Goal: Transaction & Acquisition: Download file/media

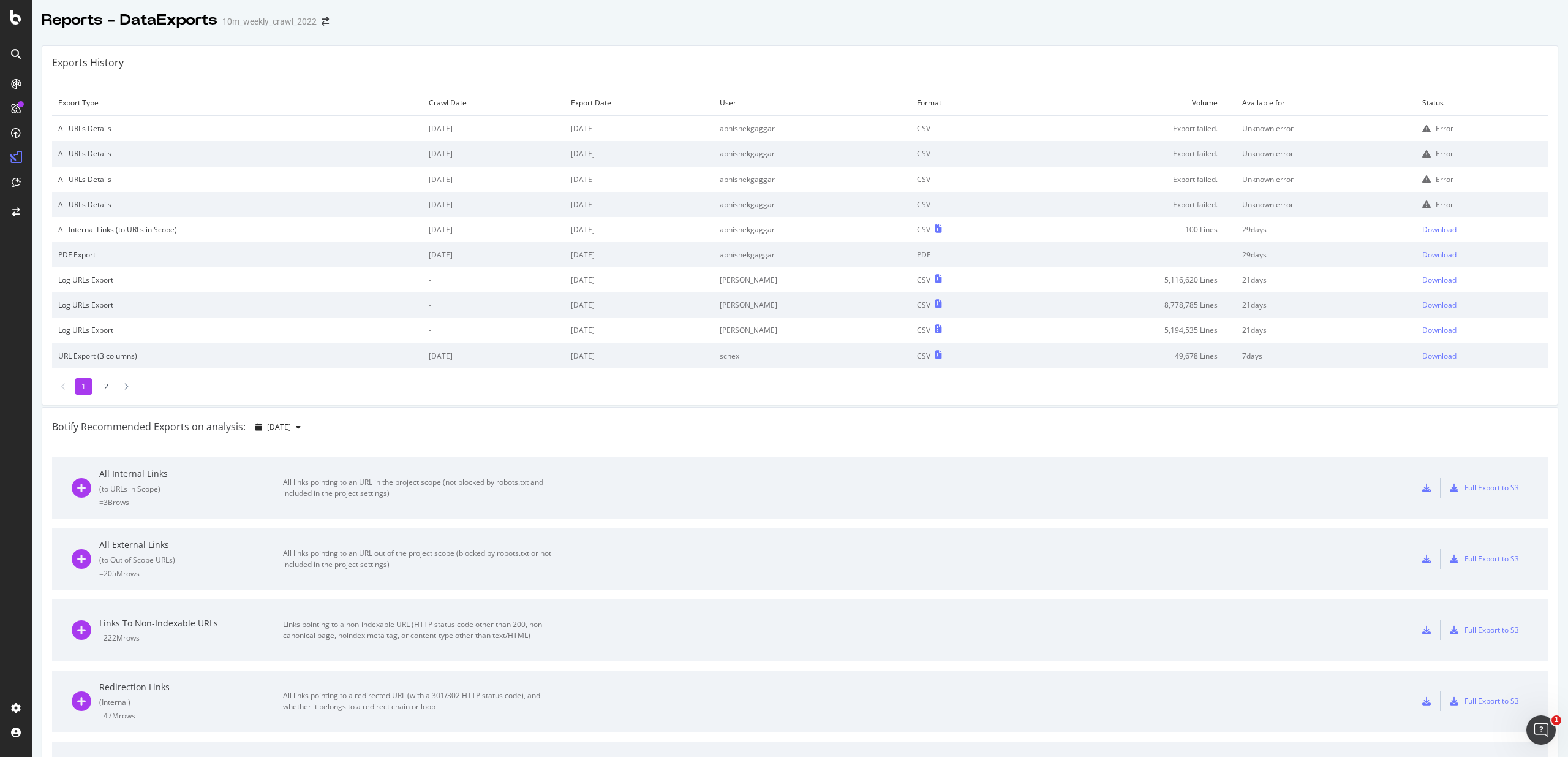
click at [864, 201] on td "abhishekgaggar" at bounding box center [812, 204] width 197 height 25
click at [1162, 81] on div "Export Type Crawl Date Export Date User Format Volume Available for Status All …" at bounding box center [799, 242] width 1515 height 324
click at [783, 230] on td "abhishekgaggar" at bounding box center [812, 229] width 197 height 25
drag, startPoint x: 783, startPoint y: 230, endPoint x: 1300, endPoint y: 229, distance: 517.0
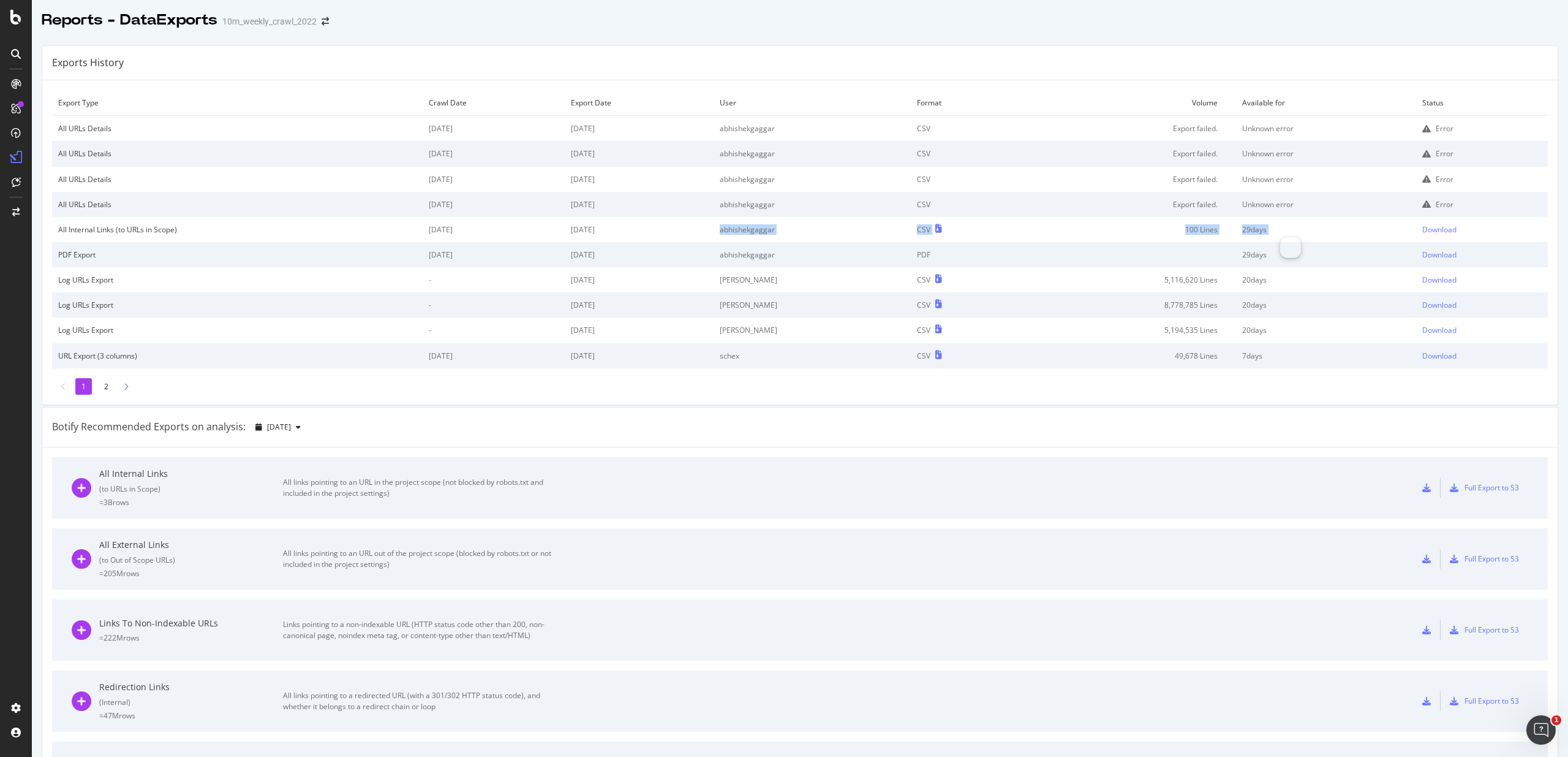
click at [1300, 229] on tr "All Internal Links (to URLs in Scope) 2025 Sep. 2nd 2025 Sep. 11th abhishekgagg…" at bounding box center [799, 229] width 1496 height 25
click at [1215, 228] on td "100 Lines" at bounding box center [1126, 229] width 220 height 25
click at [1296, 231] on td "29 days" at bounding box center [1326, 229] width 180 height 25
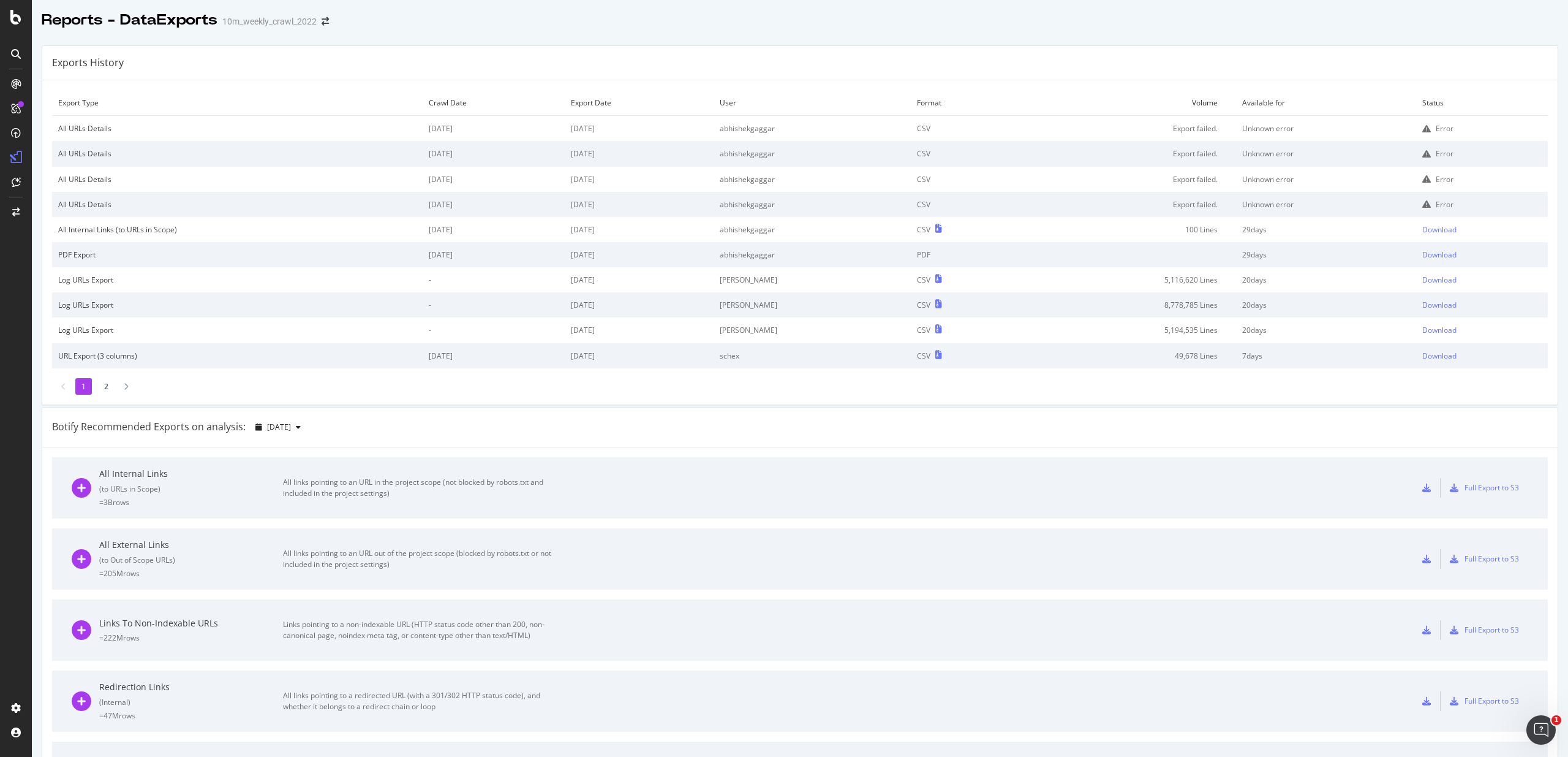
click at [1296, 231] on td "29 days" at bounding box center [1326, 229] width 180 height 25
click at [1143, 226] on td "100 Lines" at bounding box center [1126, 229] width 220 height 25
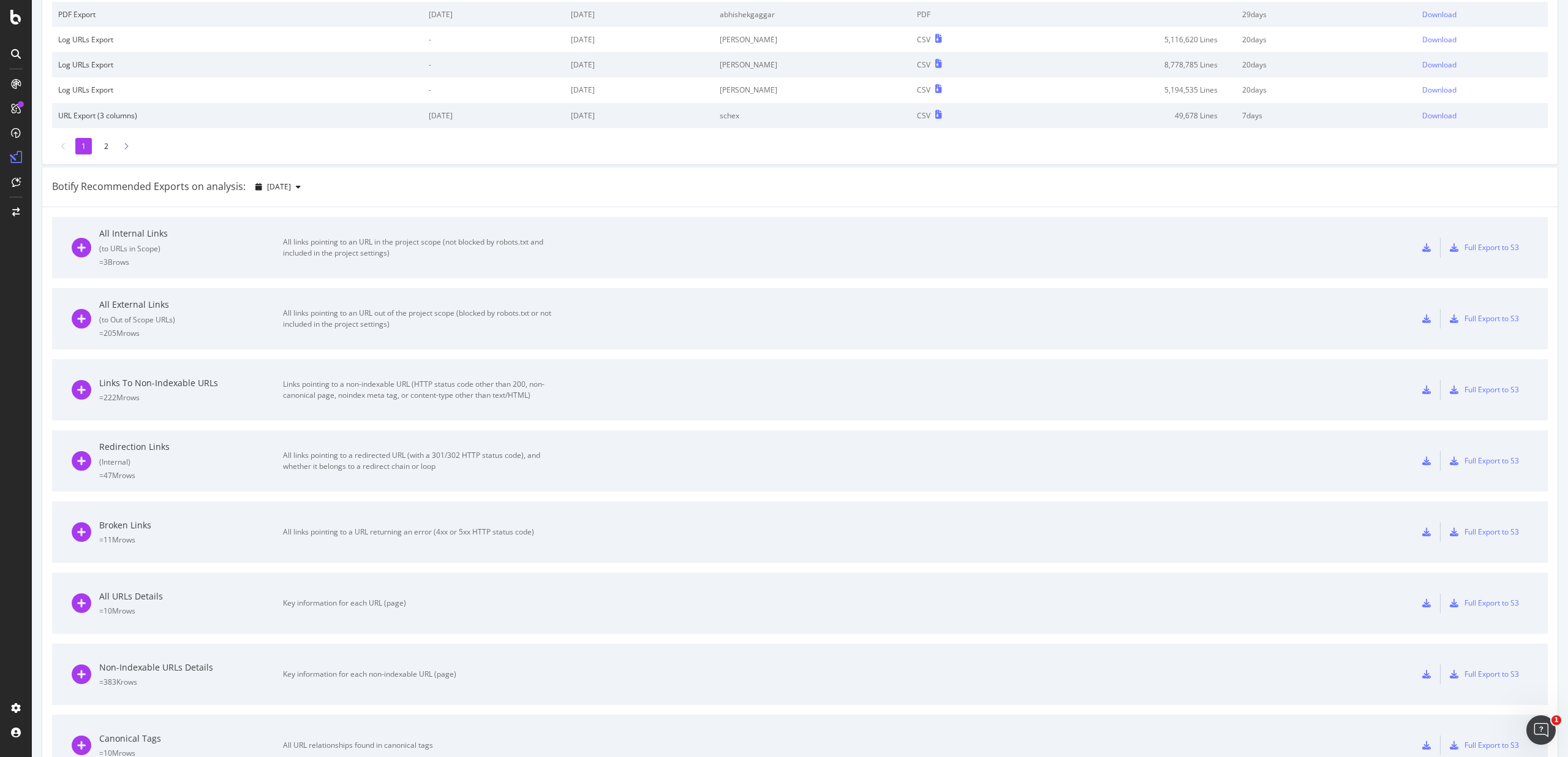
scroll to position [457, 0]
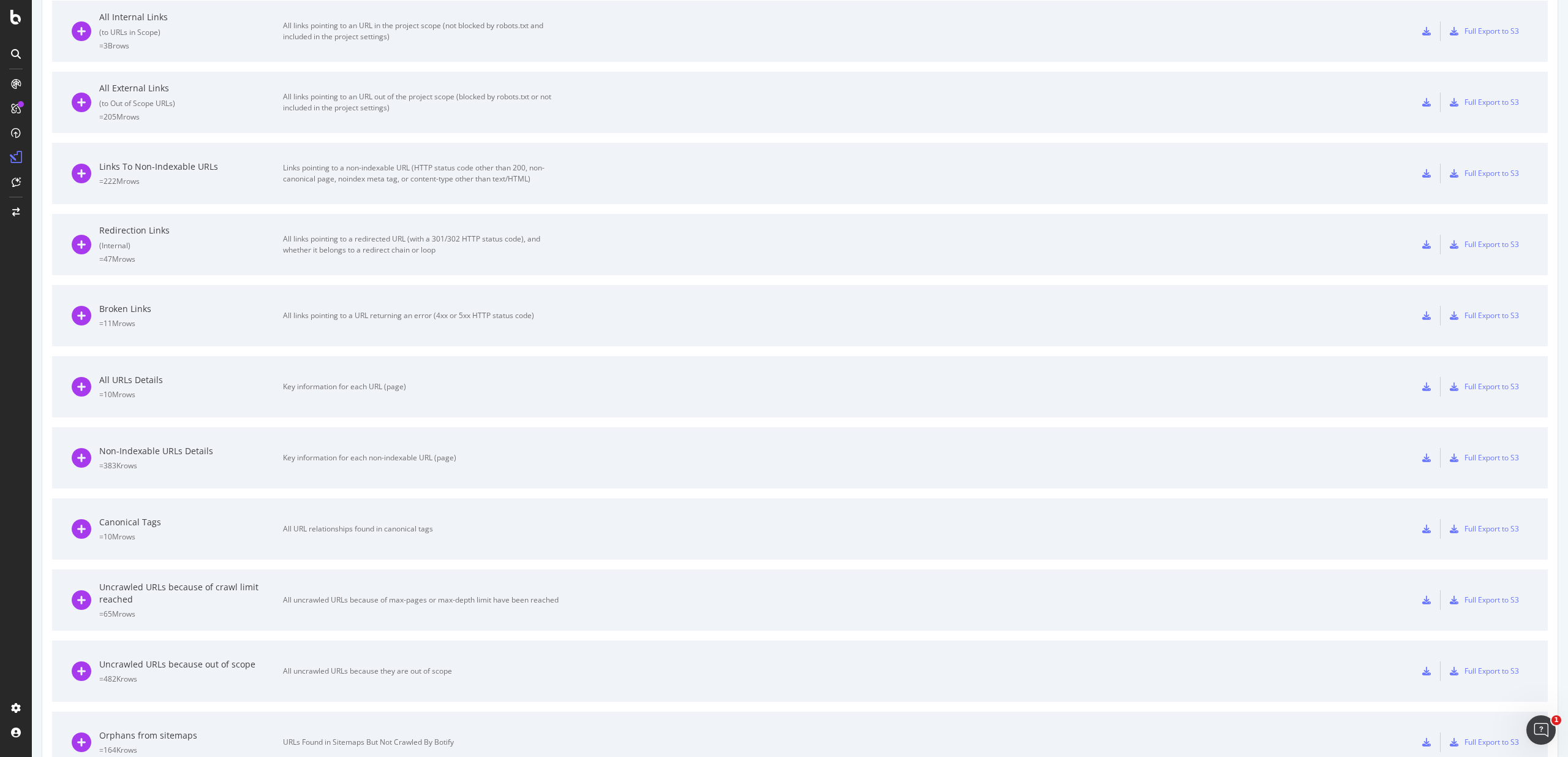
click at [176, 400] on div "All URLs Details = 10M rows Key information for each URL (page)" at bounding box center [315, 387] width 487 height 61
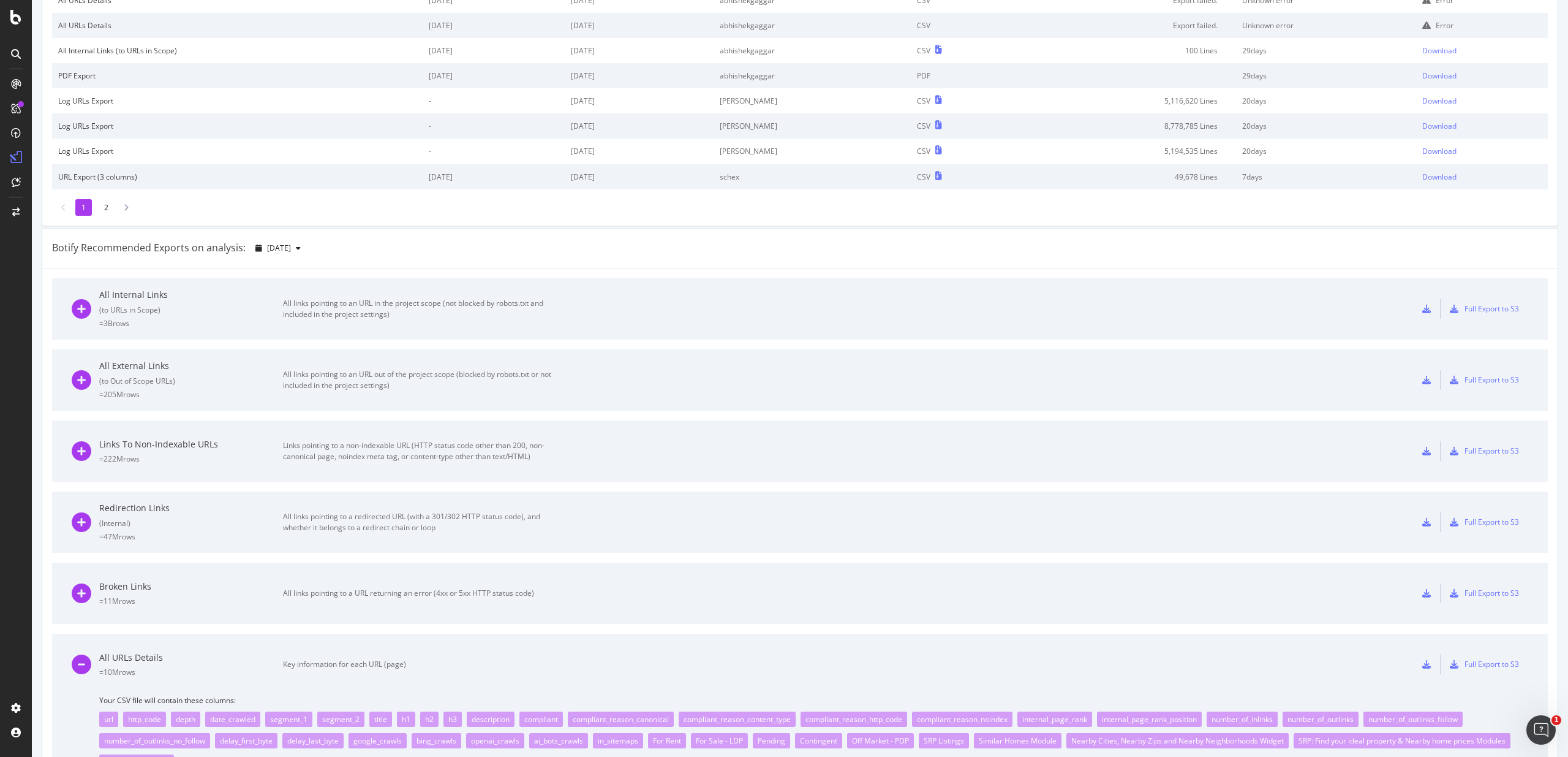
scroll to position [0, 0]
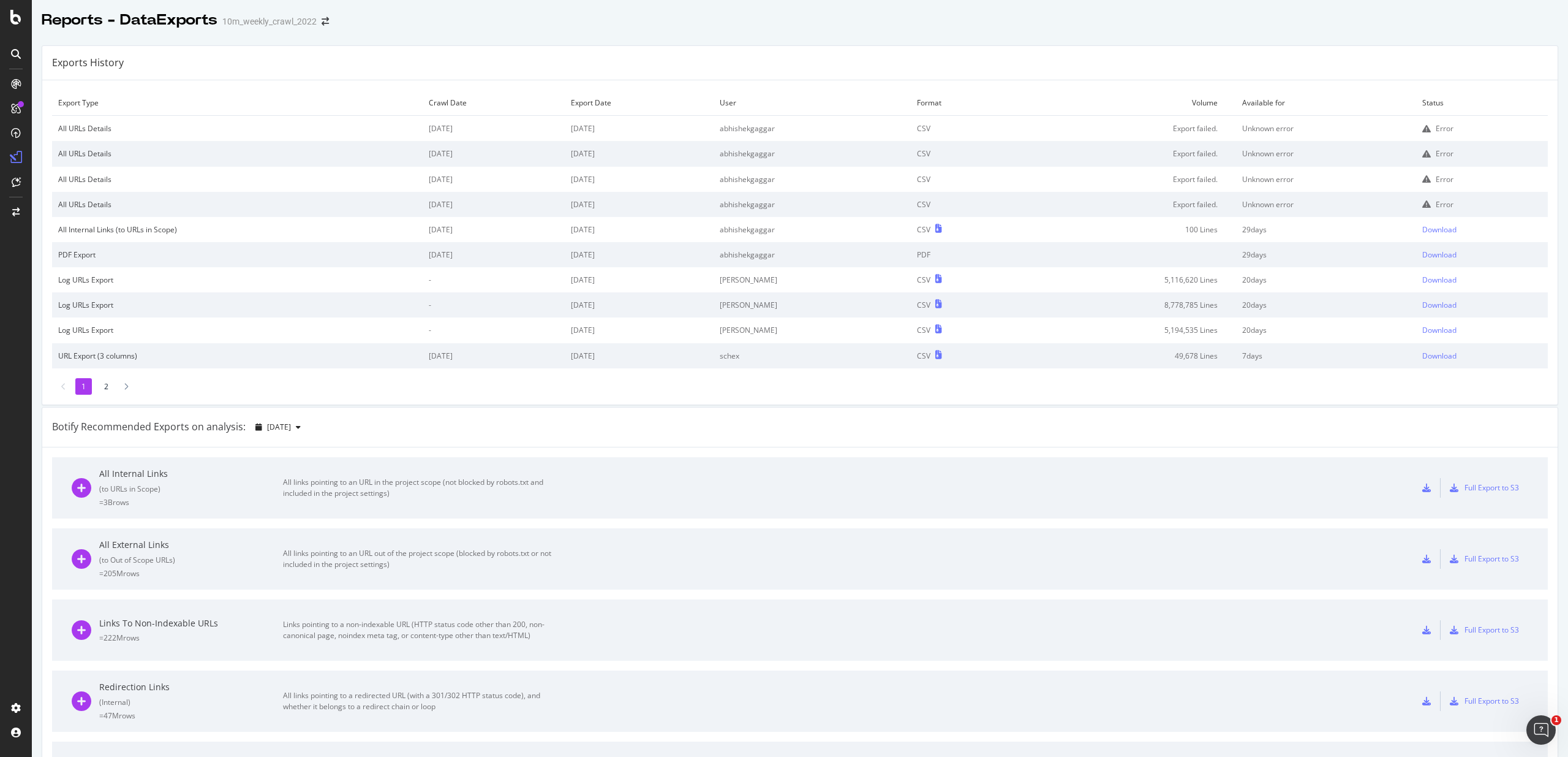
click at [180, 492] on div "( to URLs in Scope )" at bounding box center [191, 488] width 184 height 10
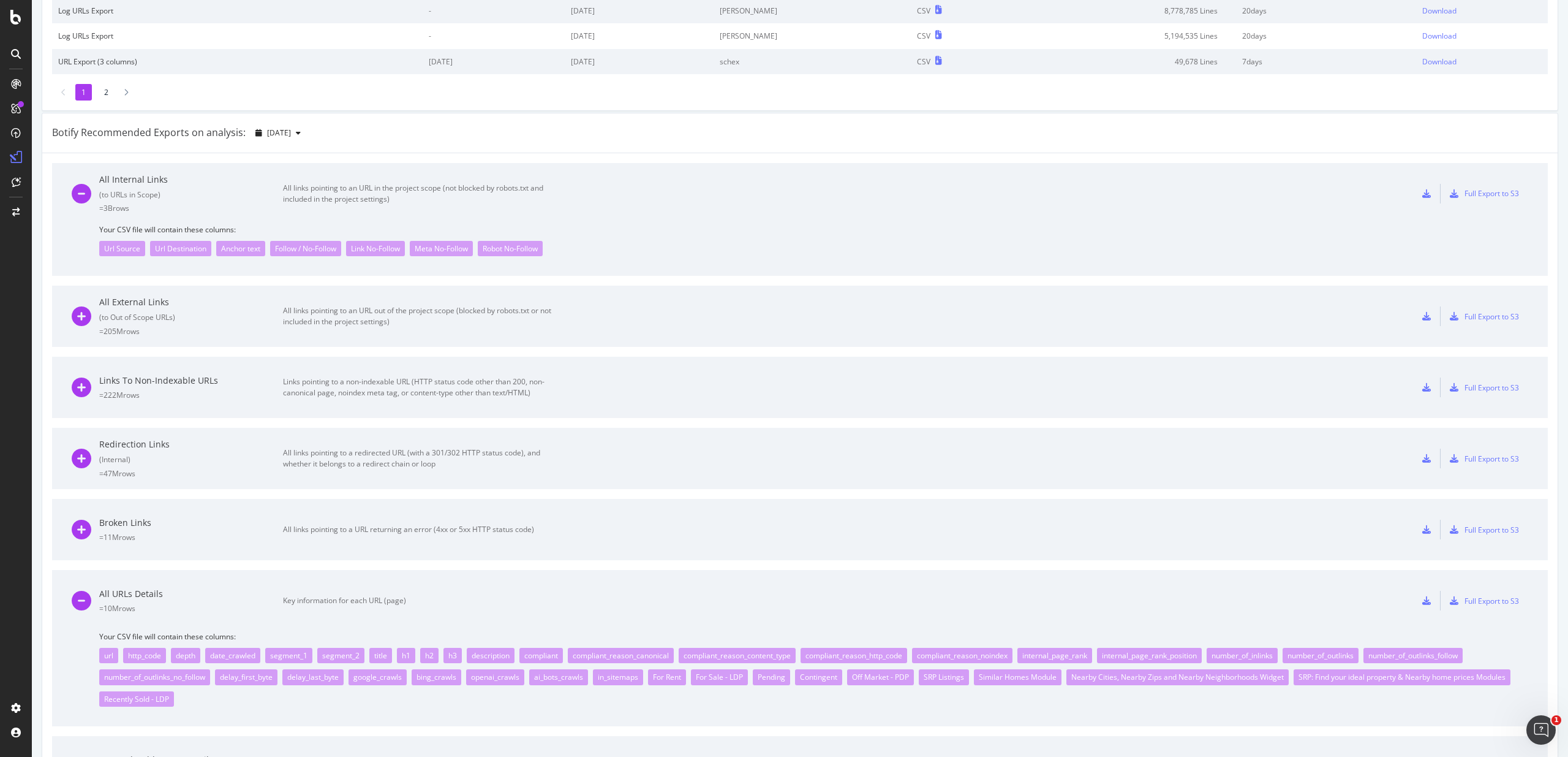
scroll to position [566, 0]
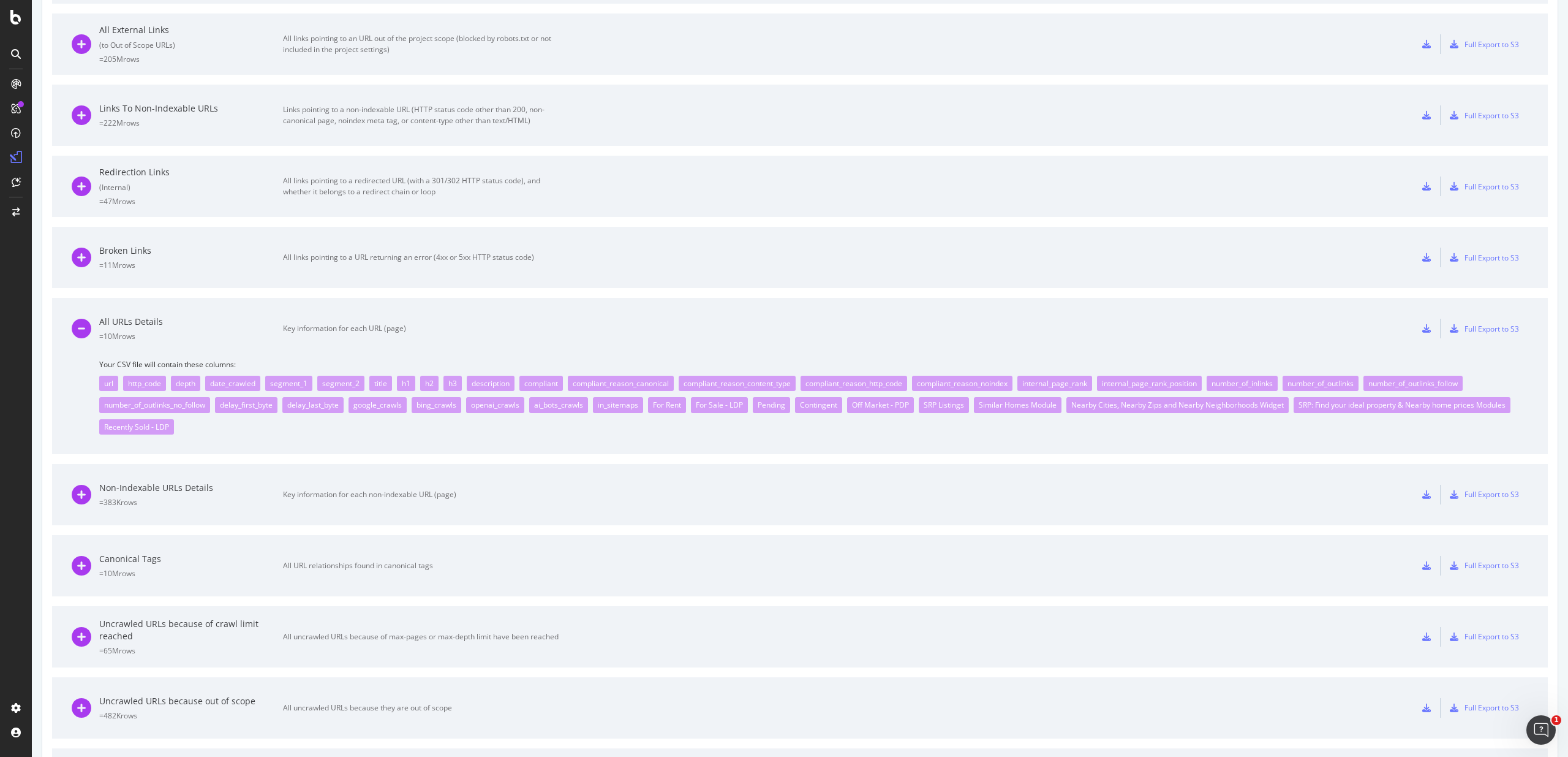
click at [449, 343] on div "All URLs Details = 10M rows Key information for each URL (page)" at bounding box center [315, 329] width 487 height 61
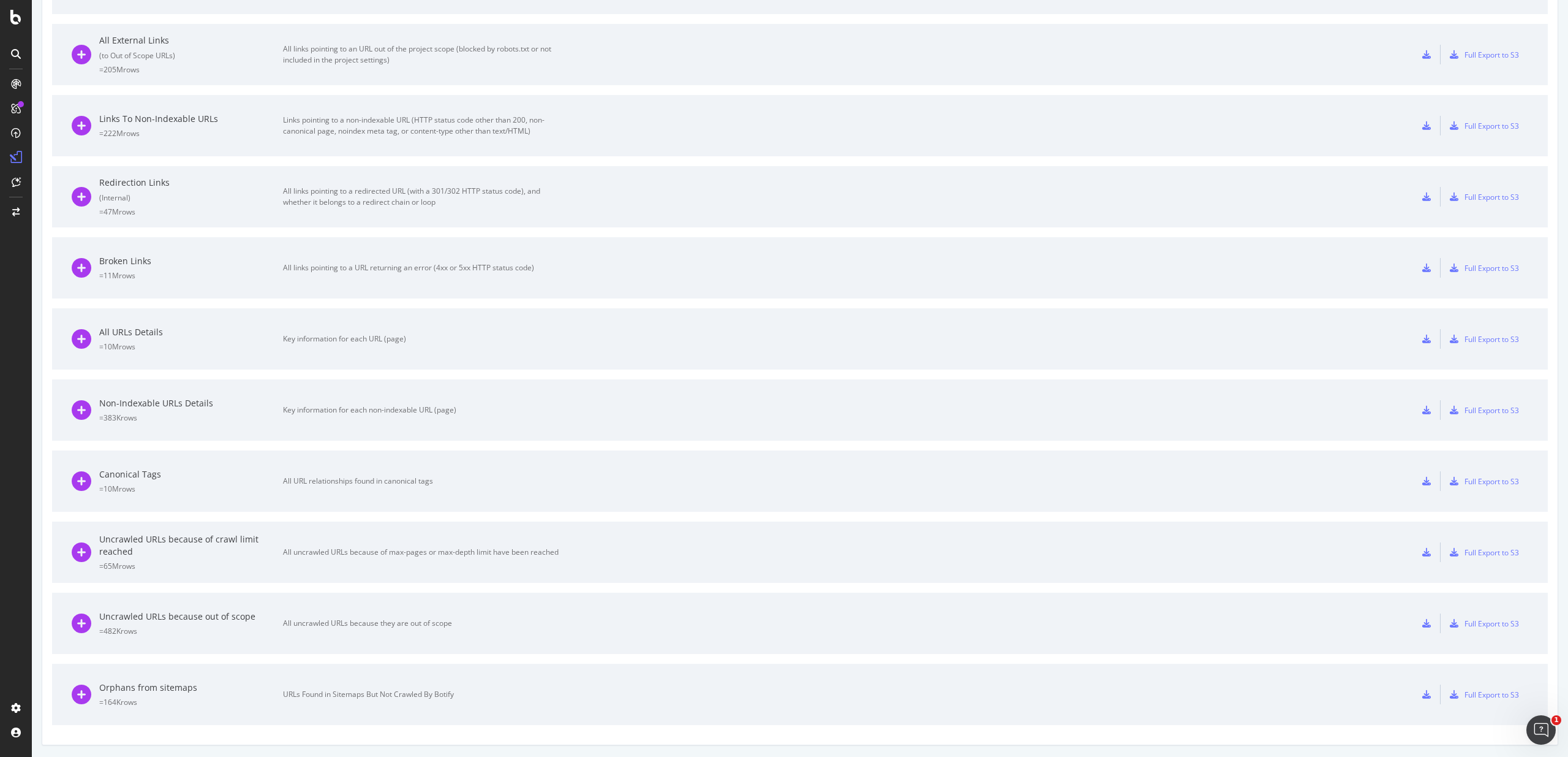
click at [1121, 346] on div "All URLs Details = 10M rows Key information for each URL (page) Full Export to …" at bounding box center [799, 339] width 1456 height 61
click at [916, 348] on div "All URLs Details = 10M rows Key information for each URL (page) Full Export to …" at bounding box center [799, 339] width 1456 height 61
click at [185, 345] on div "= 10M rows" at bounding box center [191, 347] width 184 height 10
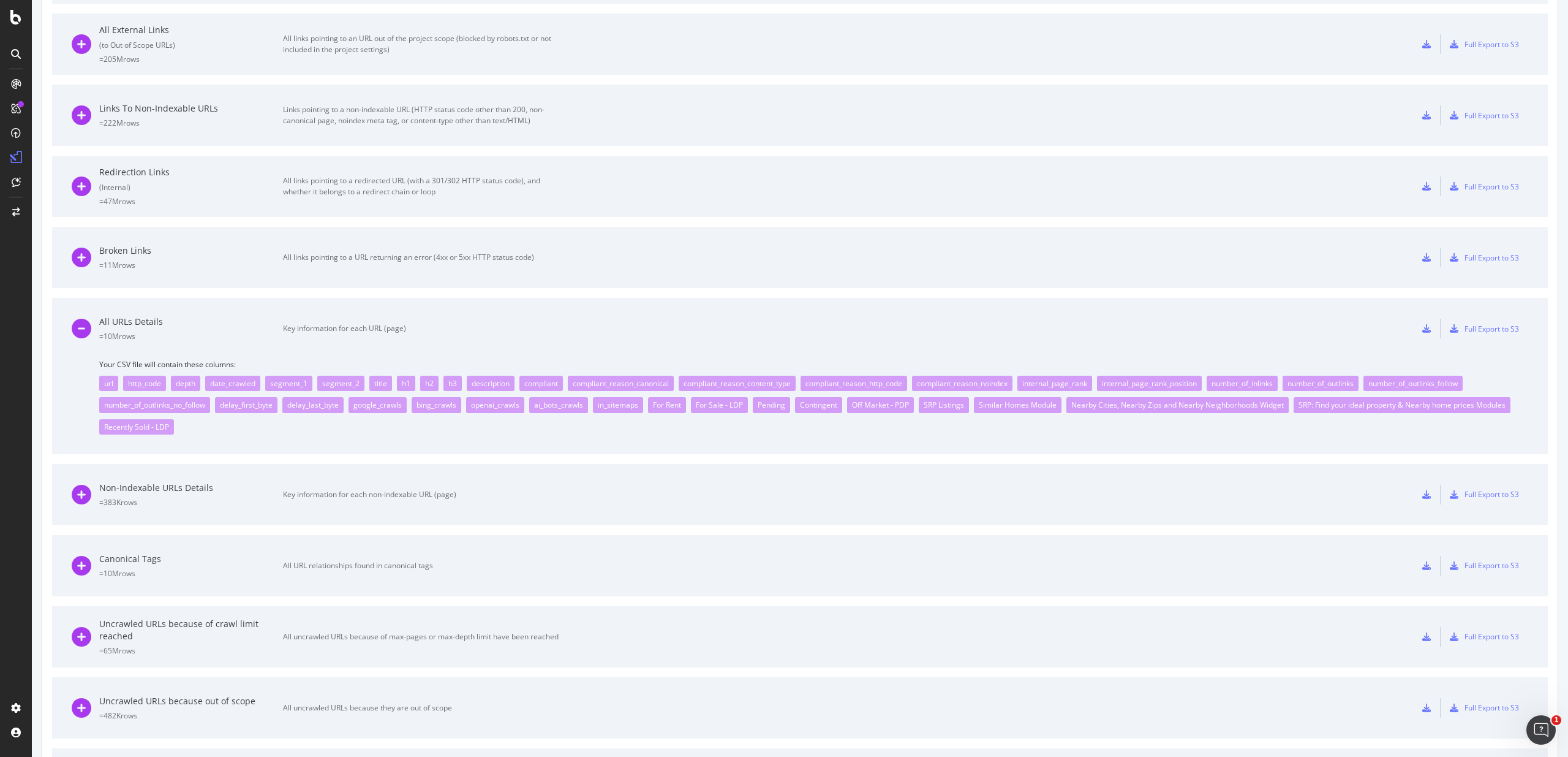
click at [1429, 322] on div at bounding box center [1426, 328] width 27 height 20
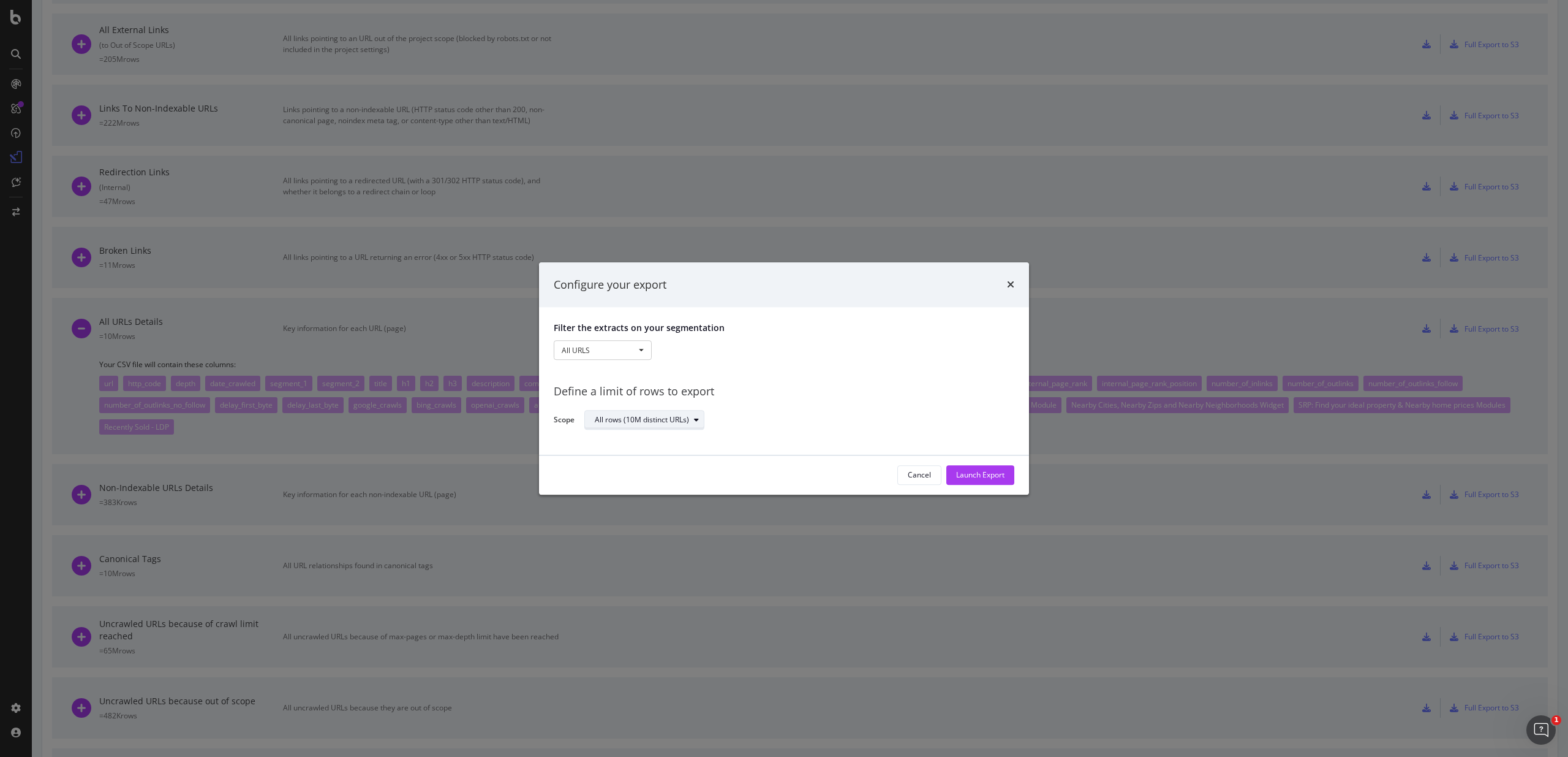
click at [620, 425] on div "All rows (10M distinct URLs)" at bounding box center [649, 420] width 109 height 17
click at [635, 464] on div "Define a limit" at bounding box center [622, 461] width 45 height 10
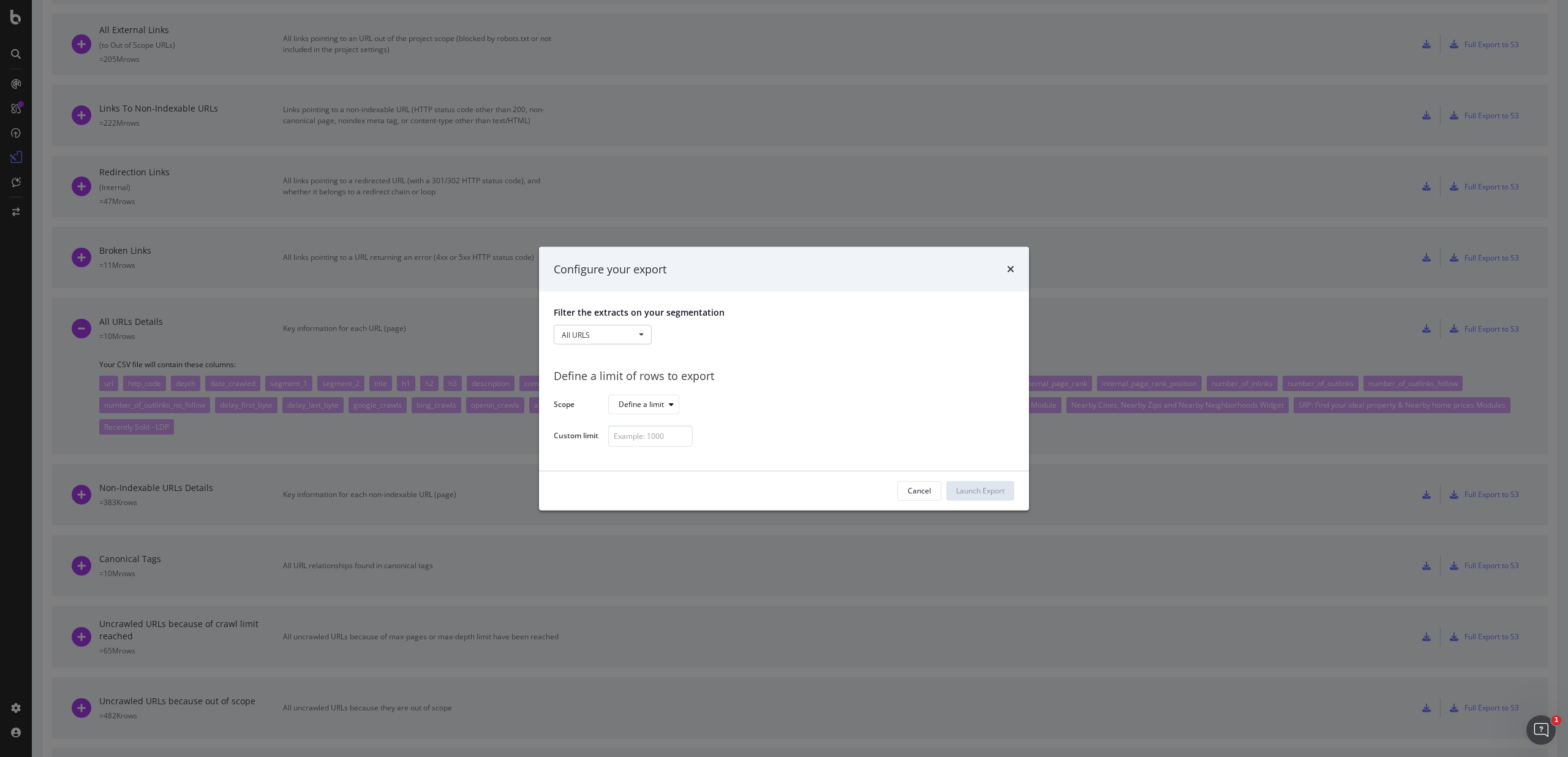
click at [304, 318] on div "Configure your export Filter the extracts on your segmentation All URLS All URL…" at bounding box center [784, 378] width 1568 height 757
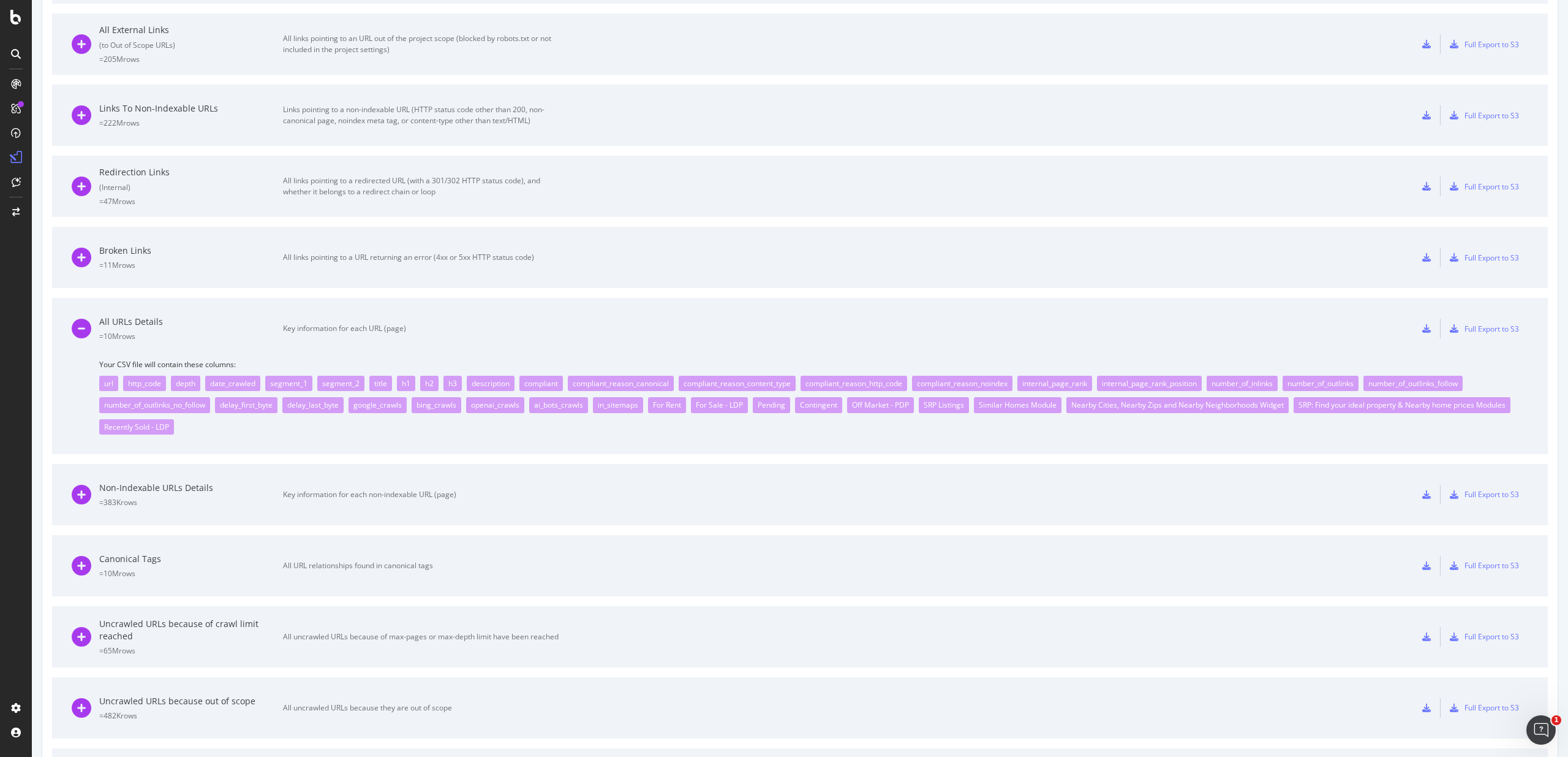
scroll to position [126, 0]
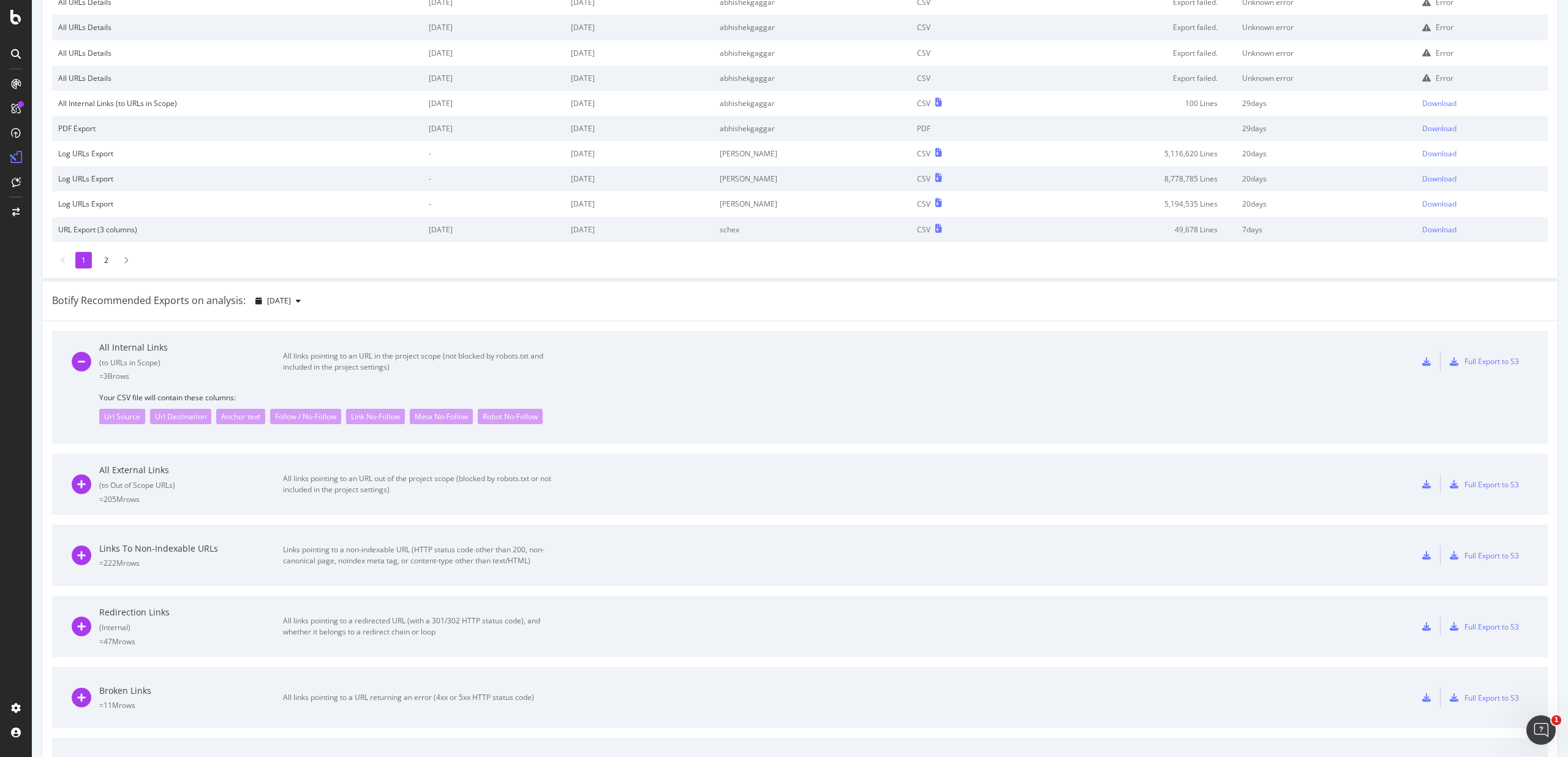
click at [108, 382] on div "All Internal Links ( to URLs in Scope ) = 3B rows All links pointing to an URL …" at bounding box center [315, 362] width 487 height 61
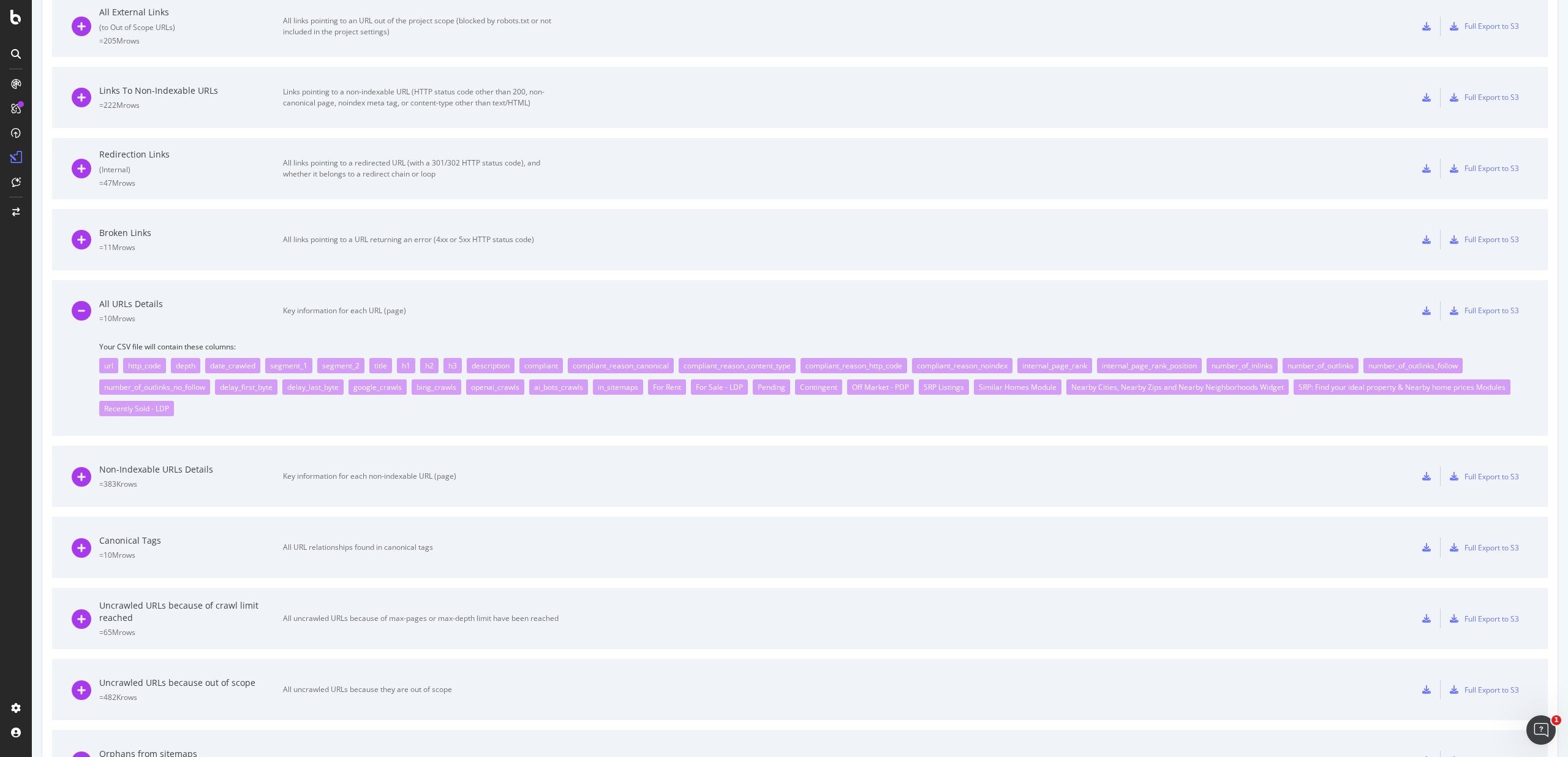
scroll to position [560, 0]
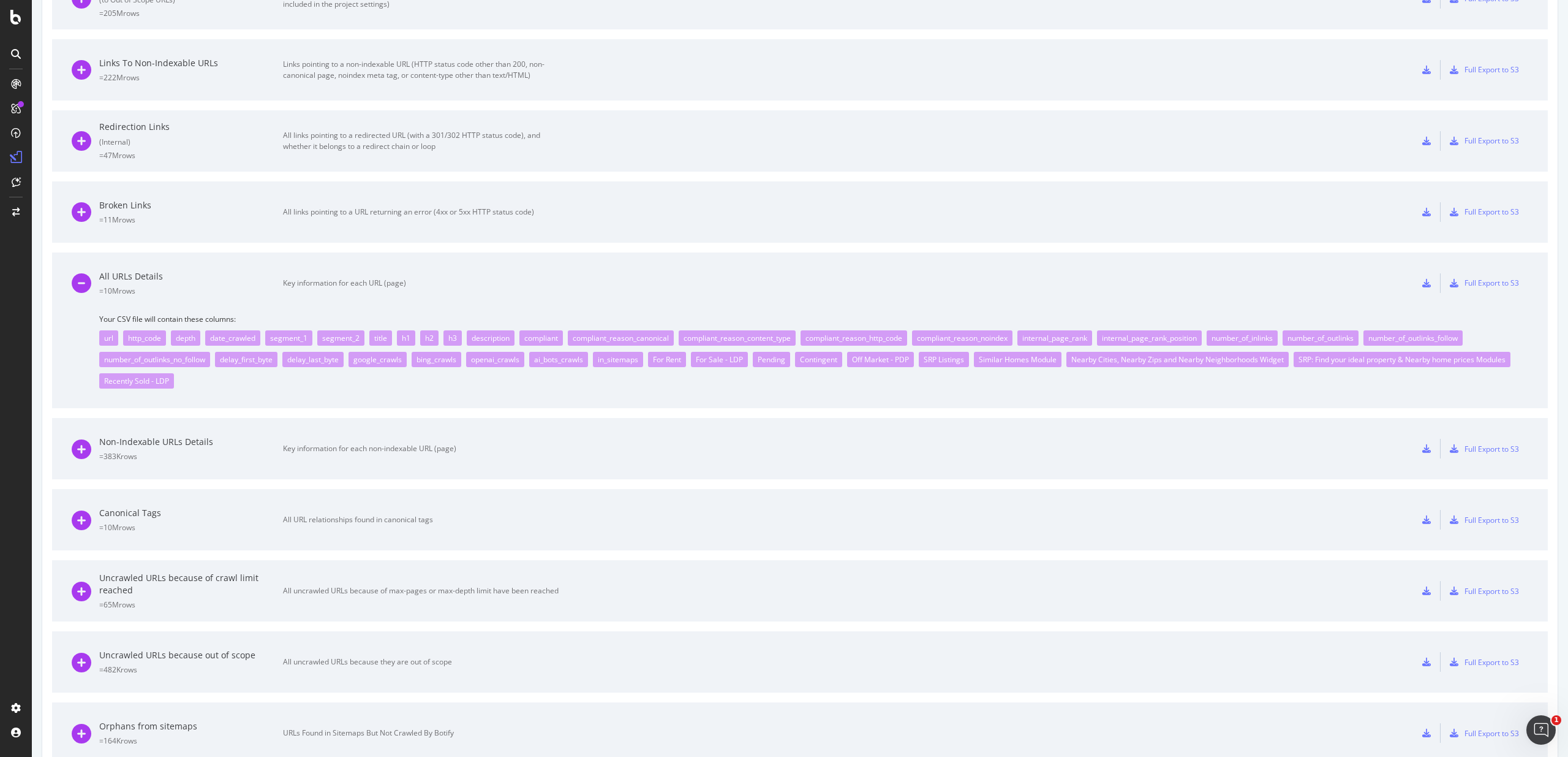
click at [1424, 281] on icon at bounding box center [1426, 283] width 8 height 8
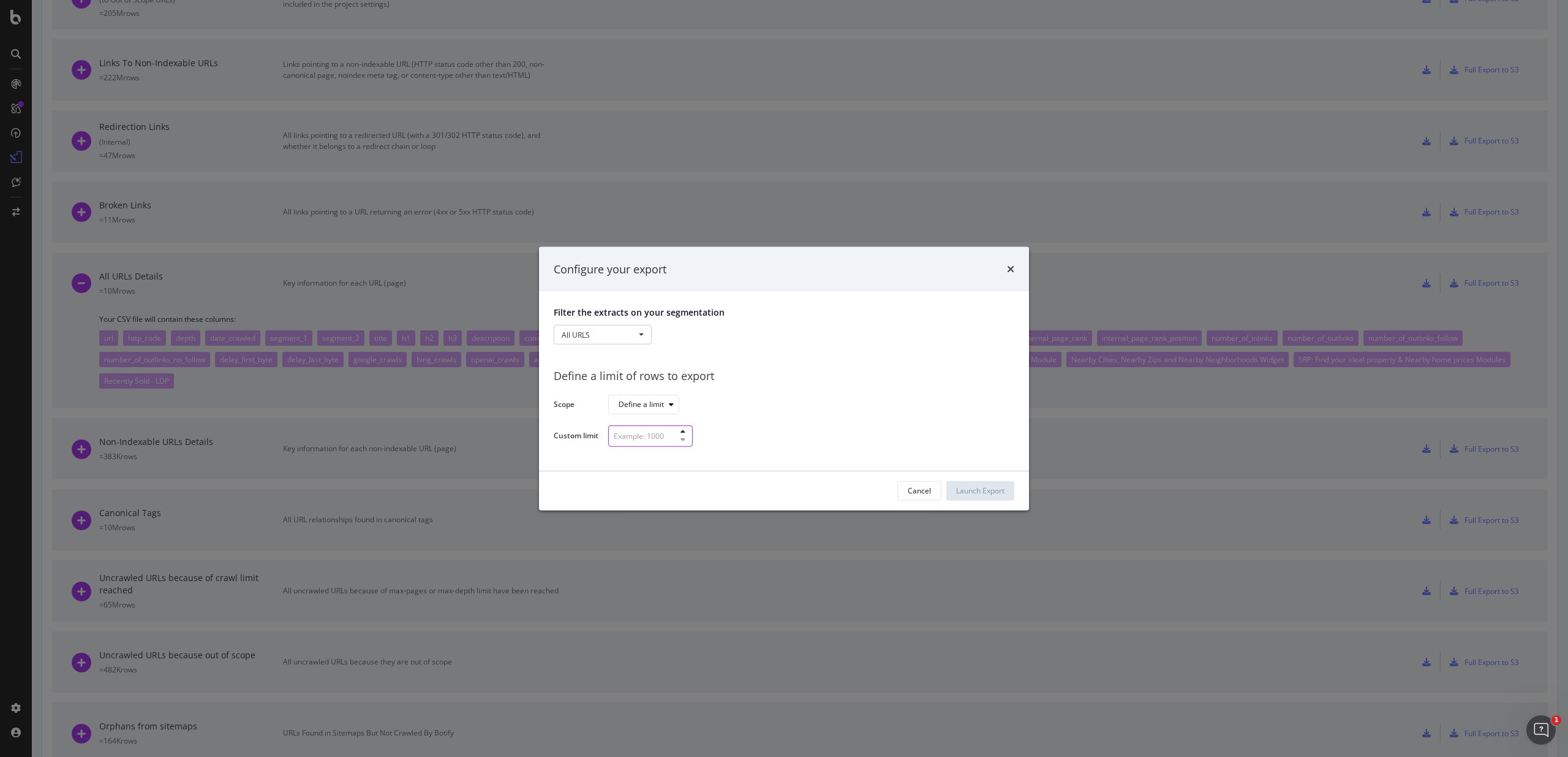
click at [642, 441] on input "modal" at bounding box center [650, 436] width 84 height 22
type input "100"
click at [974, 490] on div "Launch Export" at bounding box center [980, 490] width 49 height 10
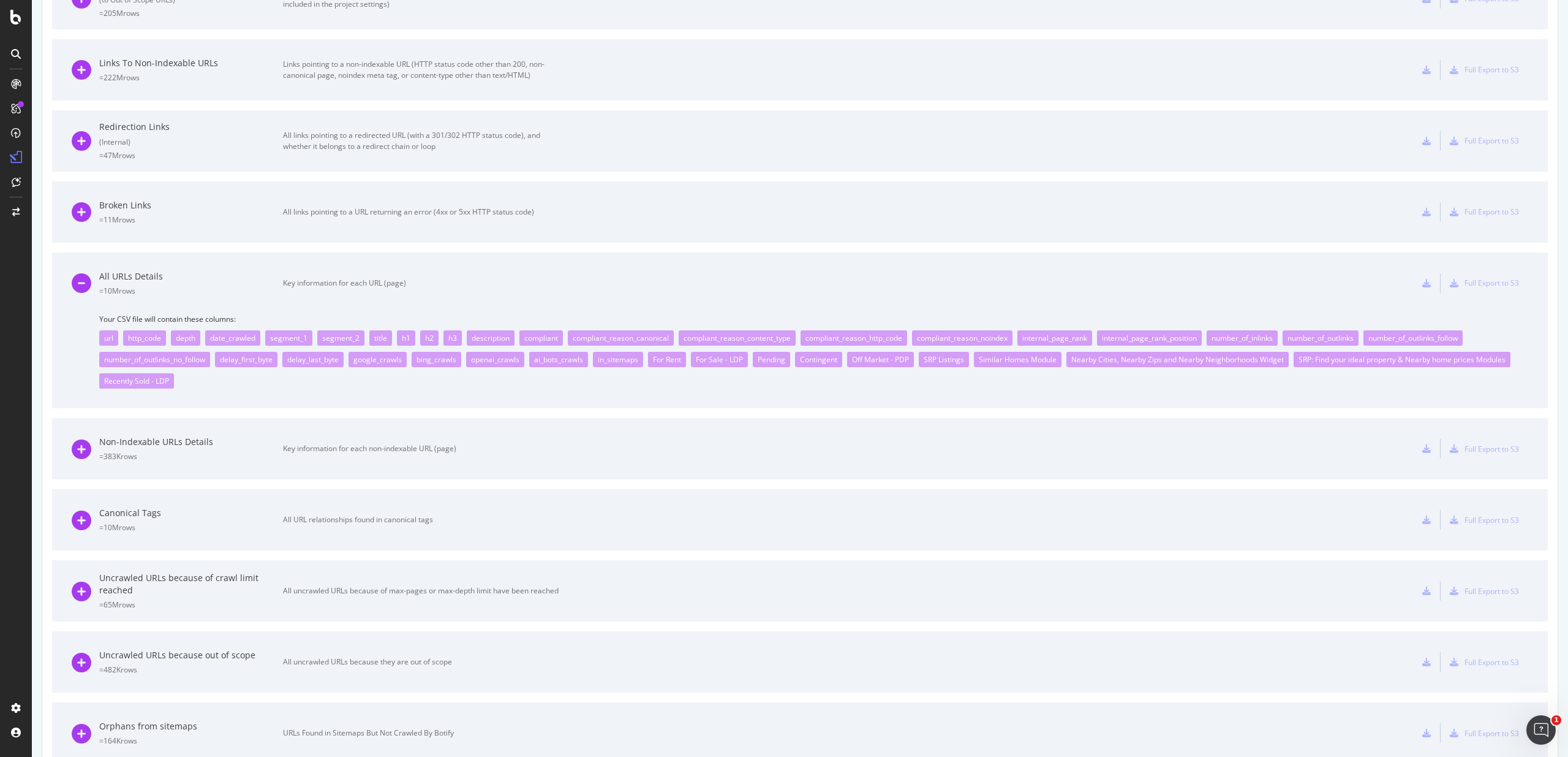
scroll to position [0, 0]
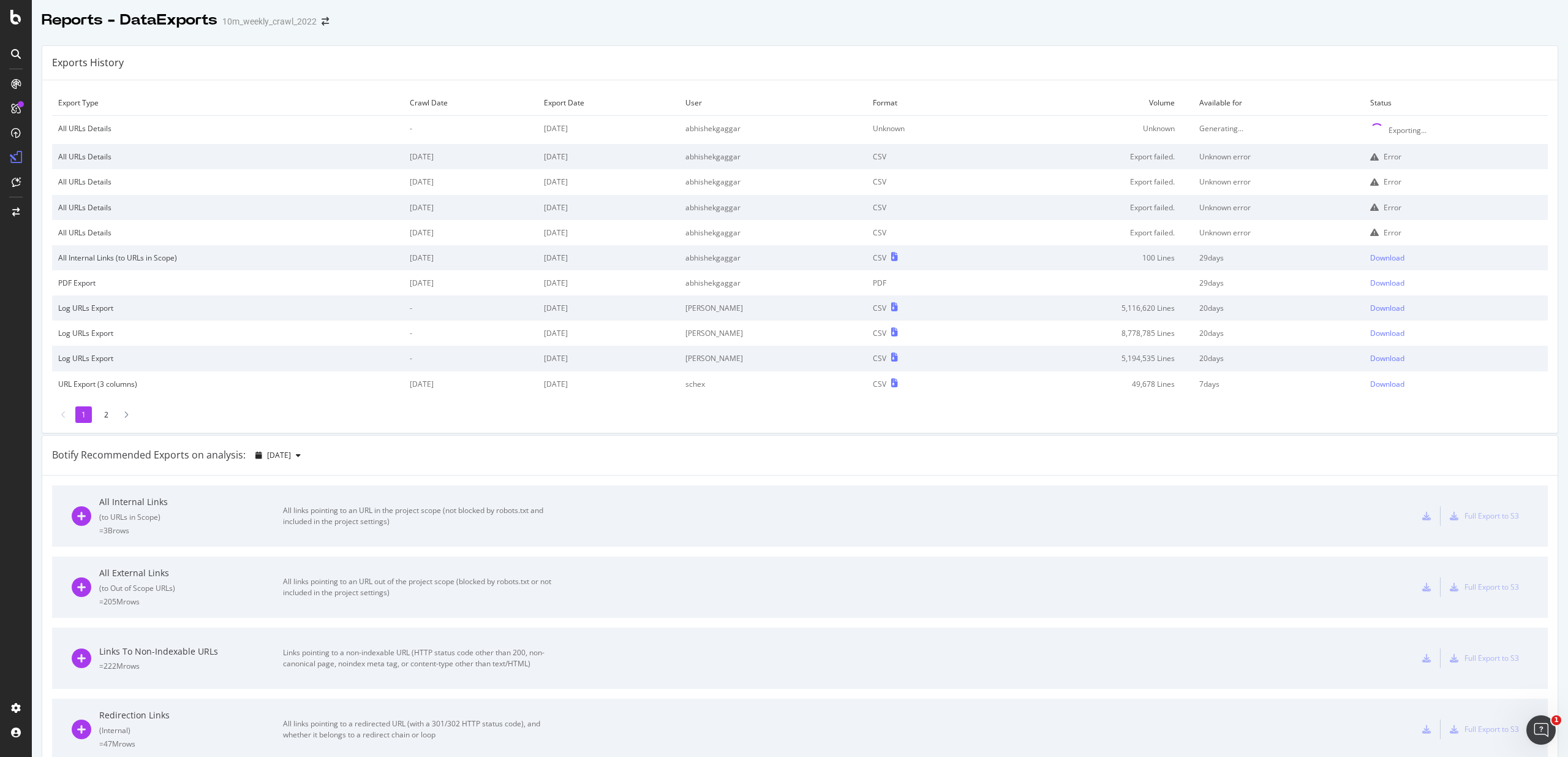
click at [1379, 155] on icon at bounding box center [1374, 157] width 8 height 8
click at [1387, 157] on div "Error" at bounding box center [1456, 157] width 171 height 10
click at [1422, 160] on div "Error" at bounding box center [1456, 157] width 171 height 10
click at [1238, 167] on td "Unknown error" at bounding box center [1278, 156] width 171 height 25
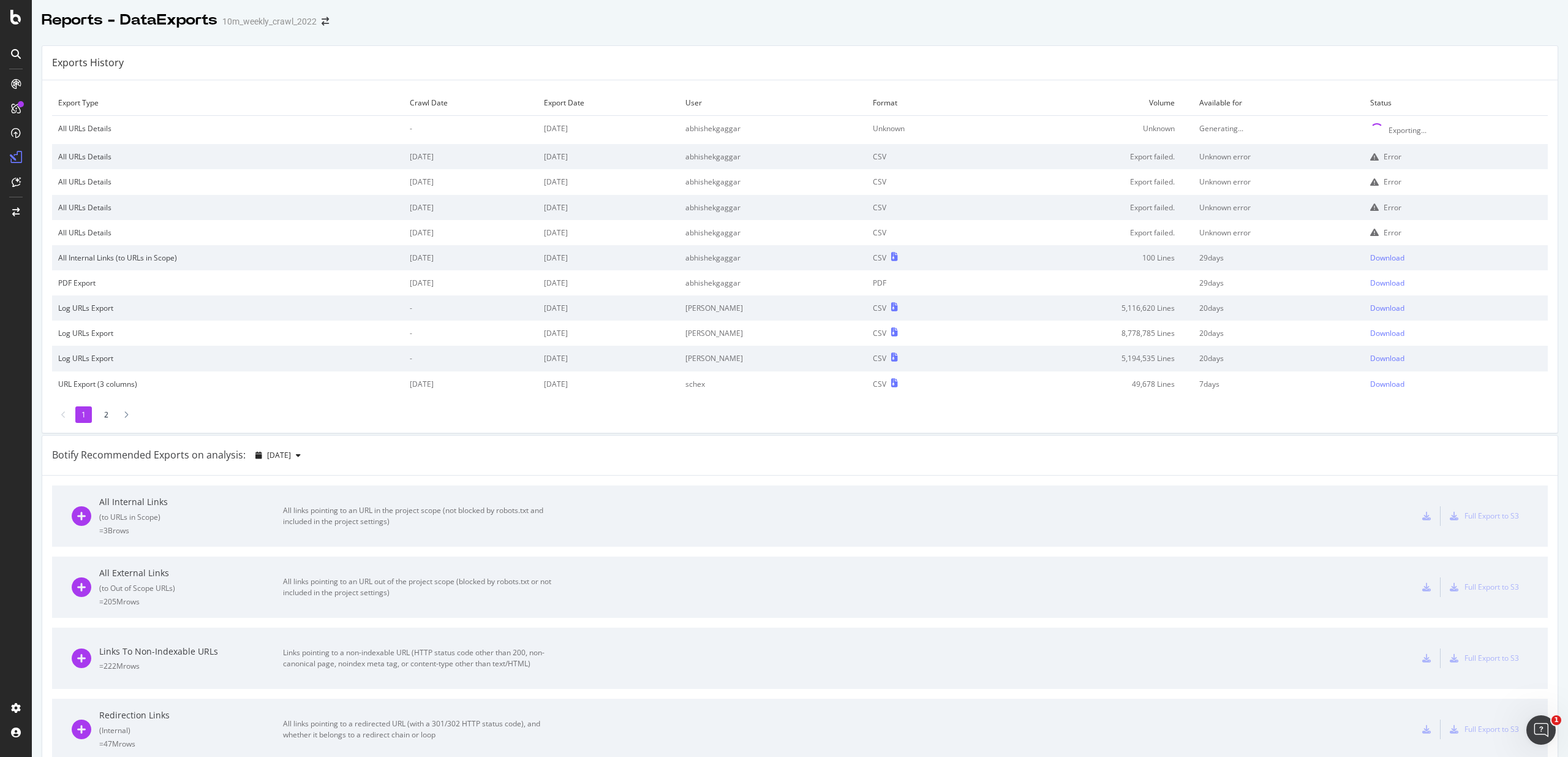
click at [1238, 167] on td "Unknown error" at bounding box center [1278, 156] width 171 height 25
click at [1131, 173] on td "Export failed." at bounding box center [1089, 182] width 208 height 25
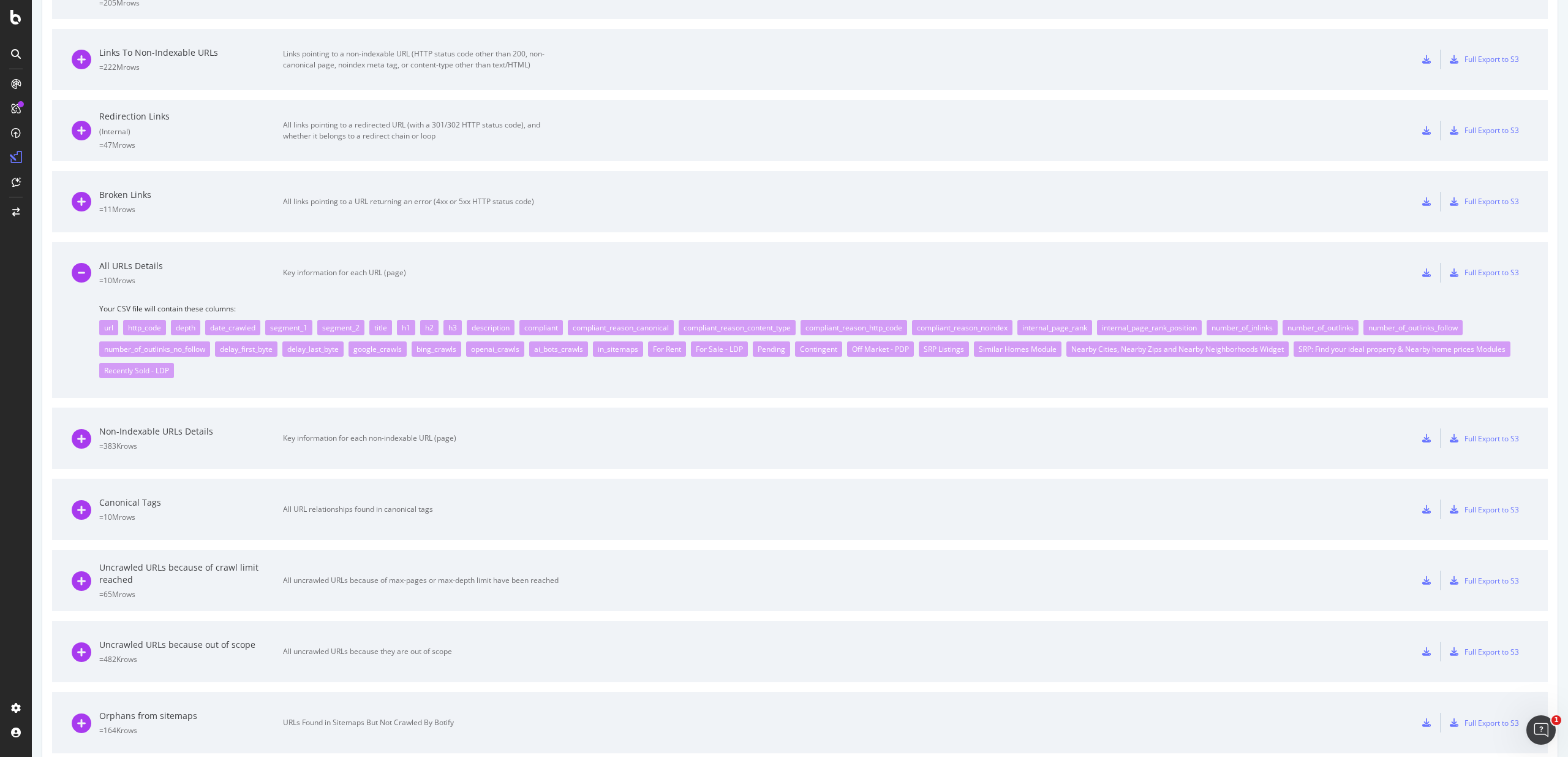
scroll to position [598, 0]
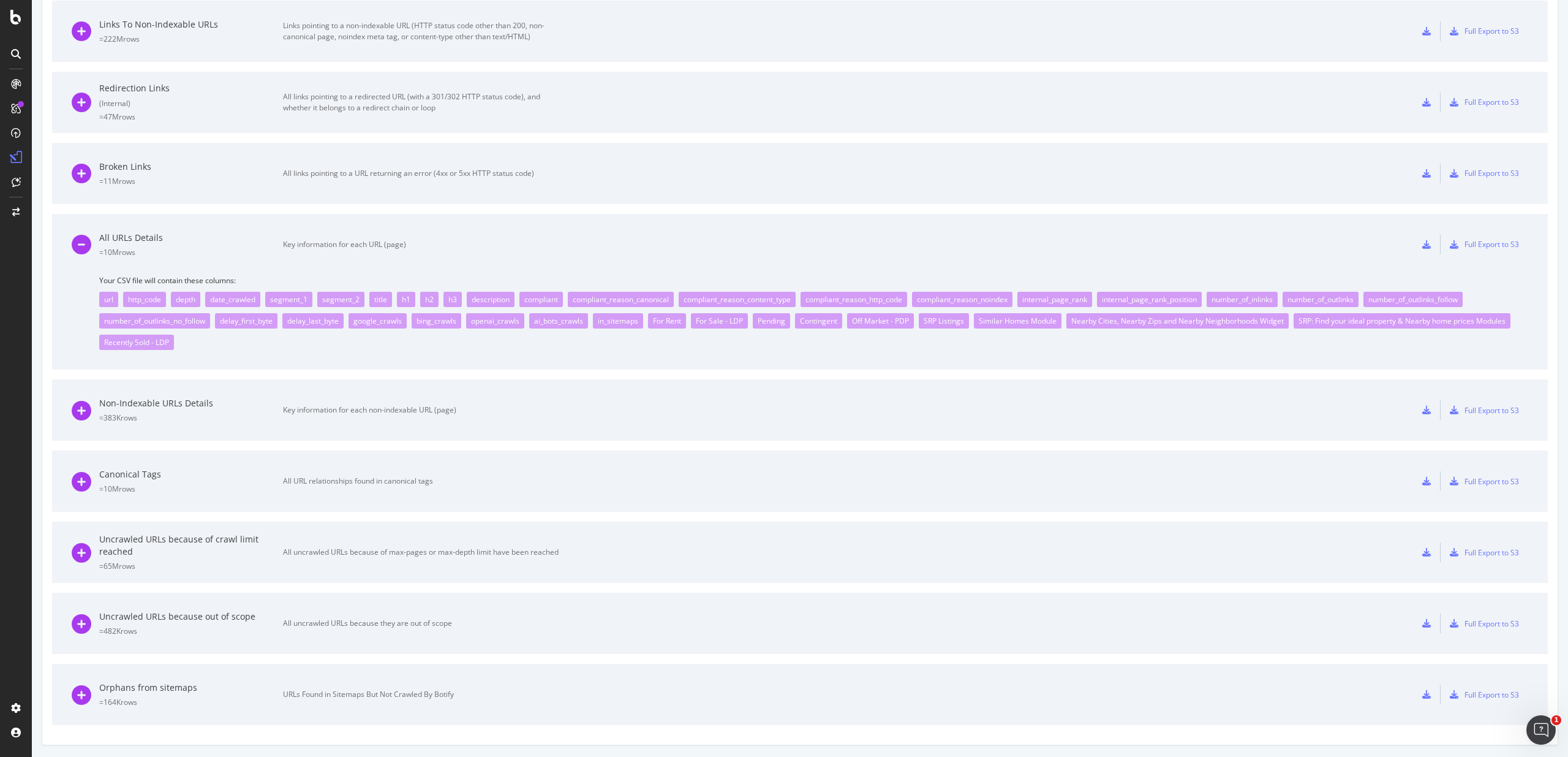
click at [701, 437] on div "Non-Indexable URLs Details = 383K rows Key information for each non-indexable U…" at bounding box center [799, 410] width 1456 height 61
click at [332, 419] on div "Non-Indexable URLs Details = 383K rows Key information for each non-indexable U…" at bounding box center [315, 410] width 487 height 61
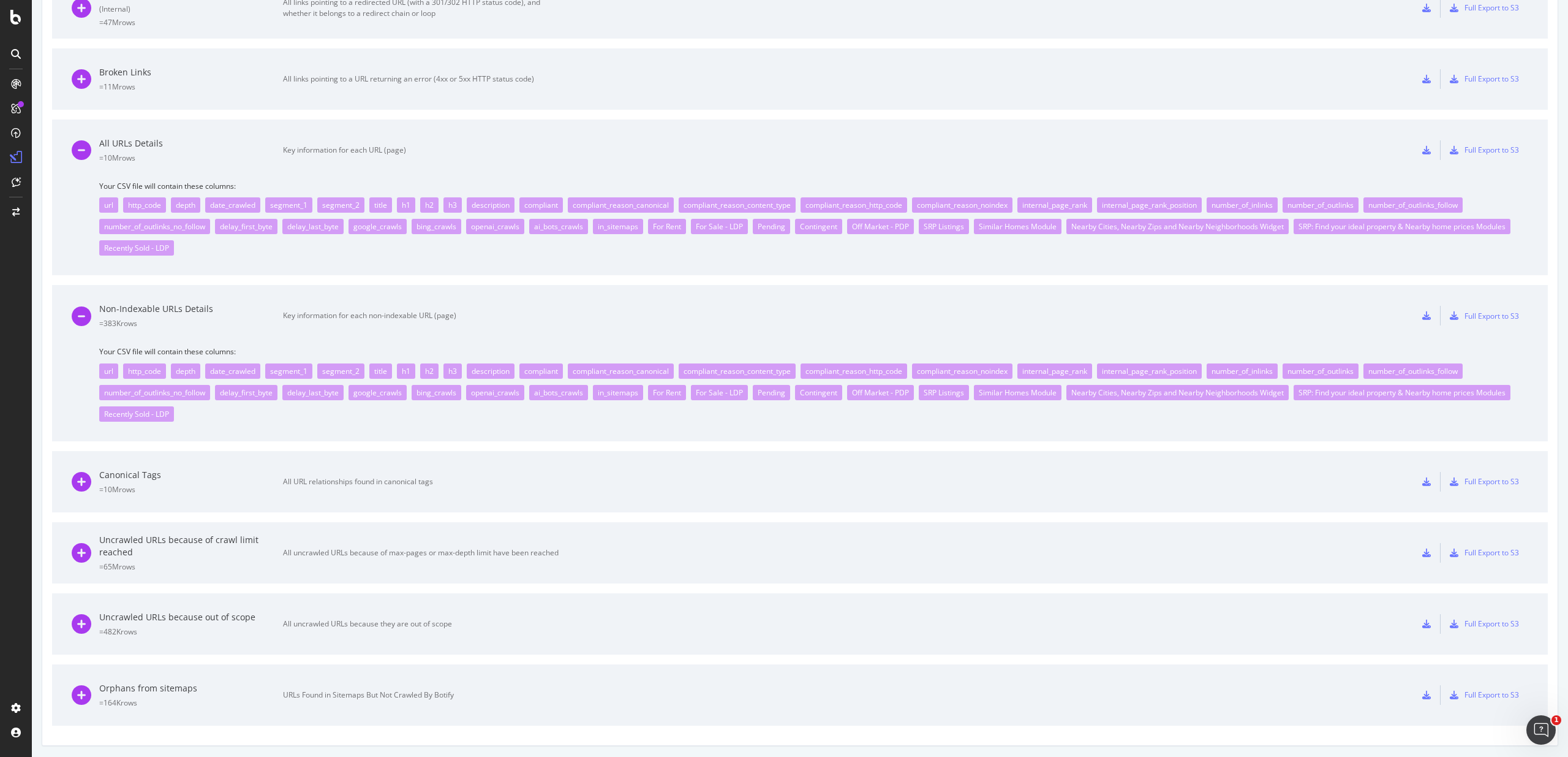
scroll to position [694, 0]
click at [397, 677] on div "Orphans from sitemaps = 164K rows URLs Found in Sitemaps But Not Crawled By Bot…" at bounding box center [315, 694] width 487 height 61
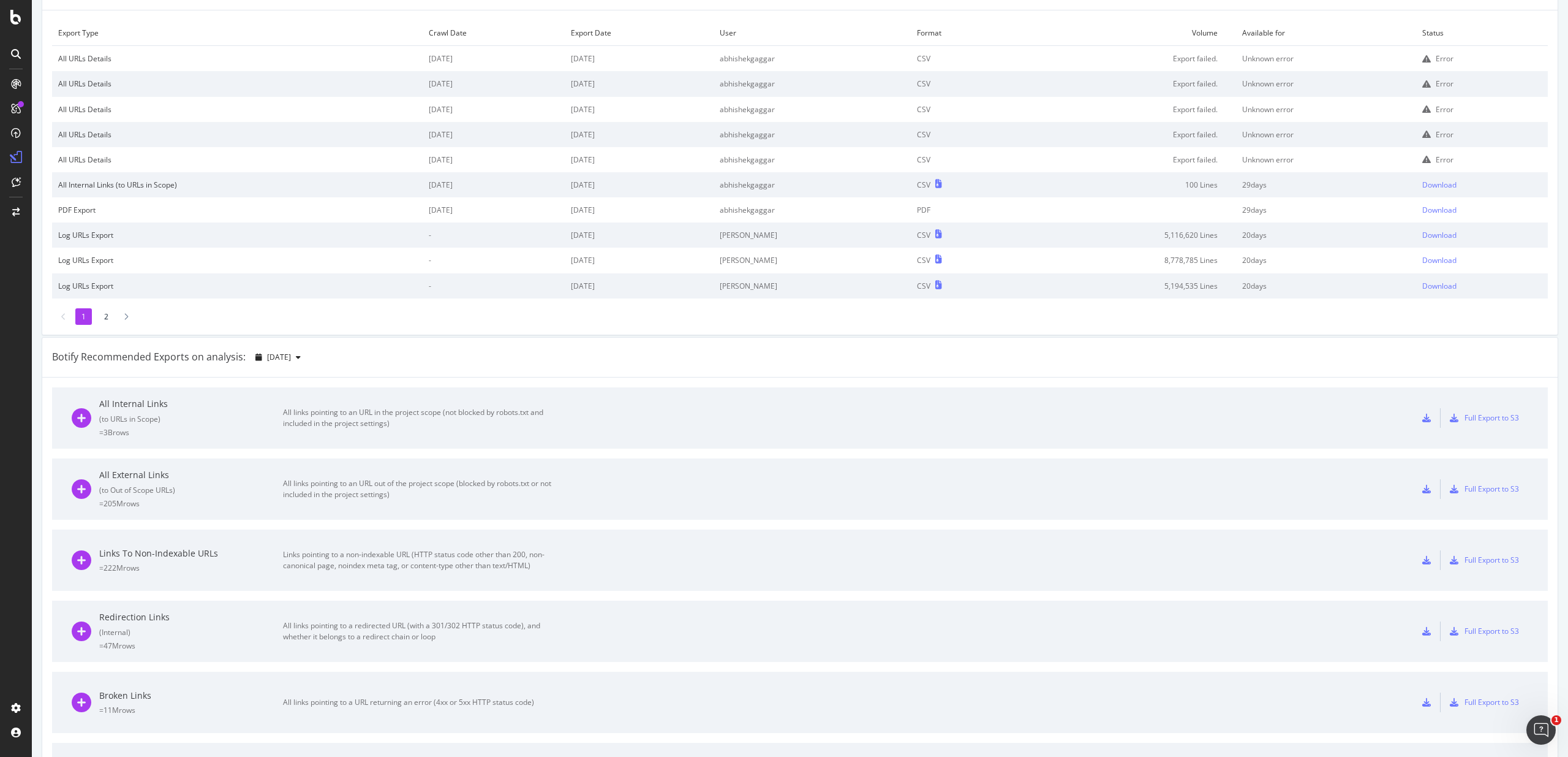
scroll to position [51, 0]
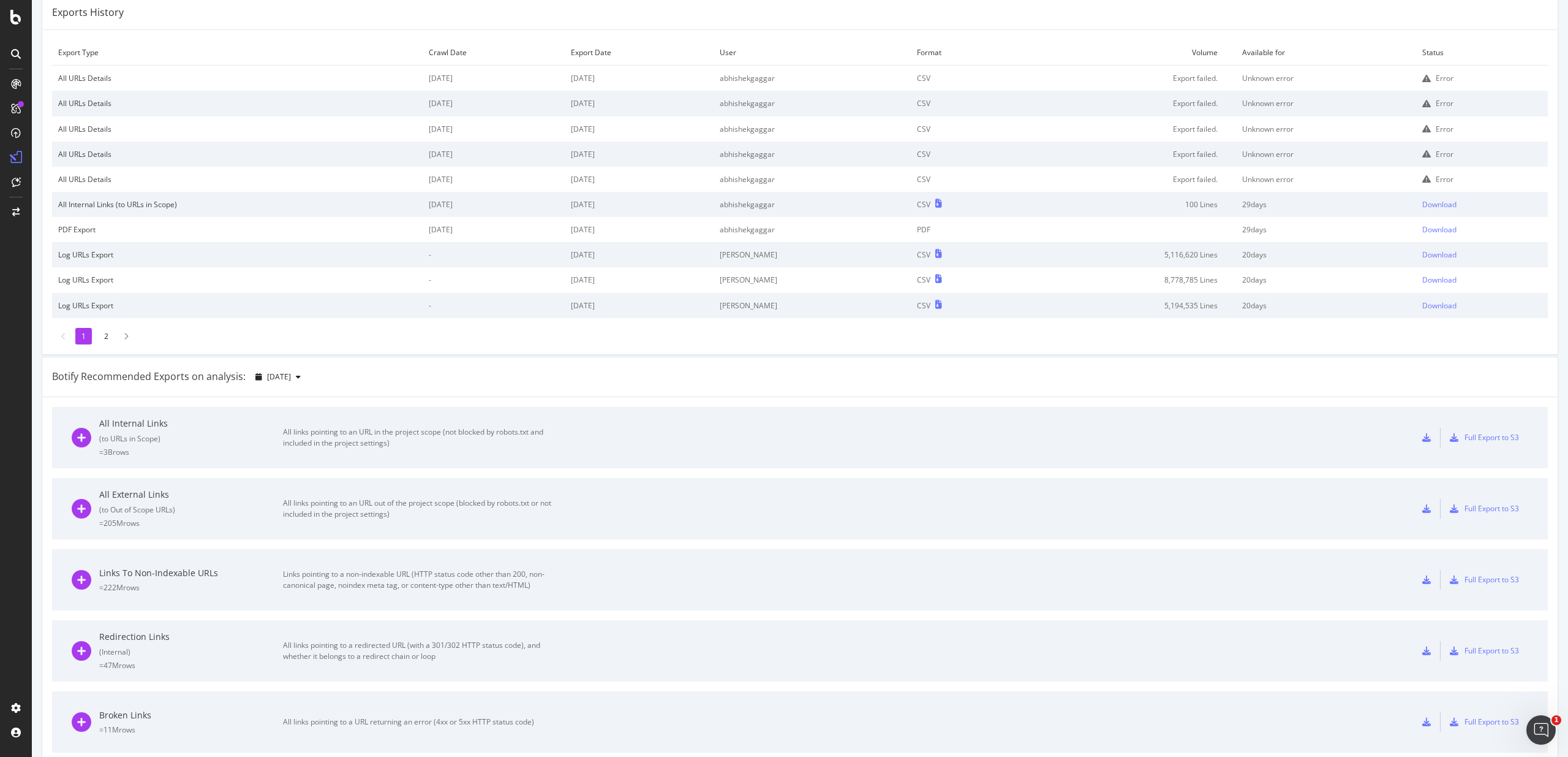
click at [371, 439] on div "All links pointing to an URL in the project scope (not blocked by robots.txt an…" at bounding box center [420, 437] width 275 height 22
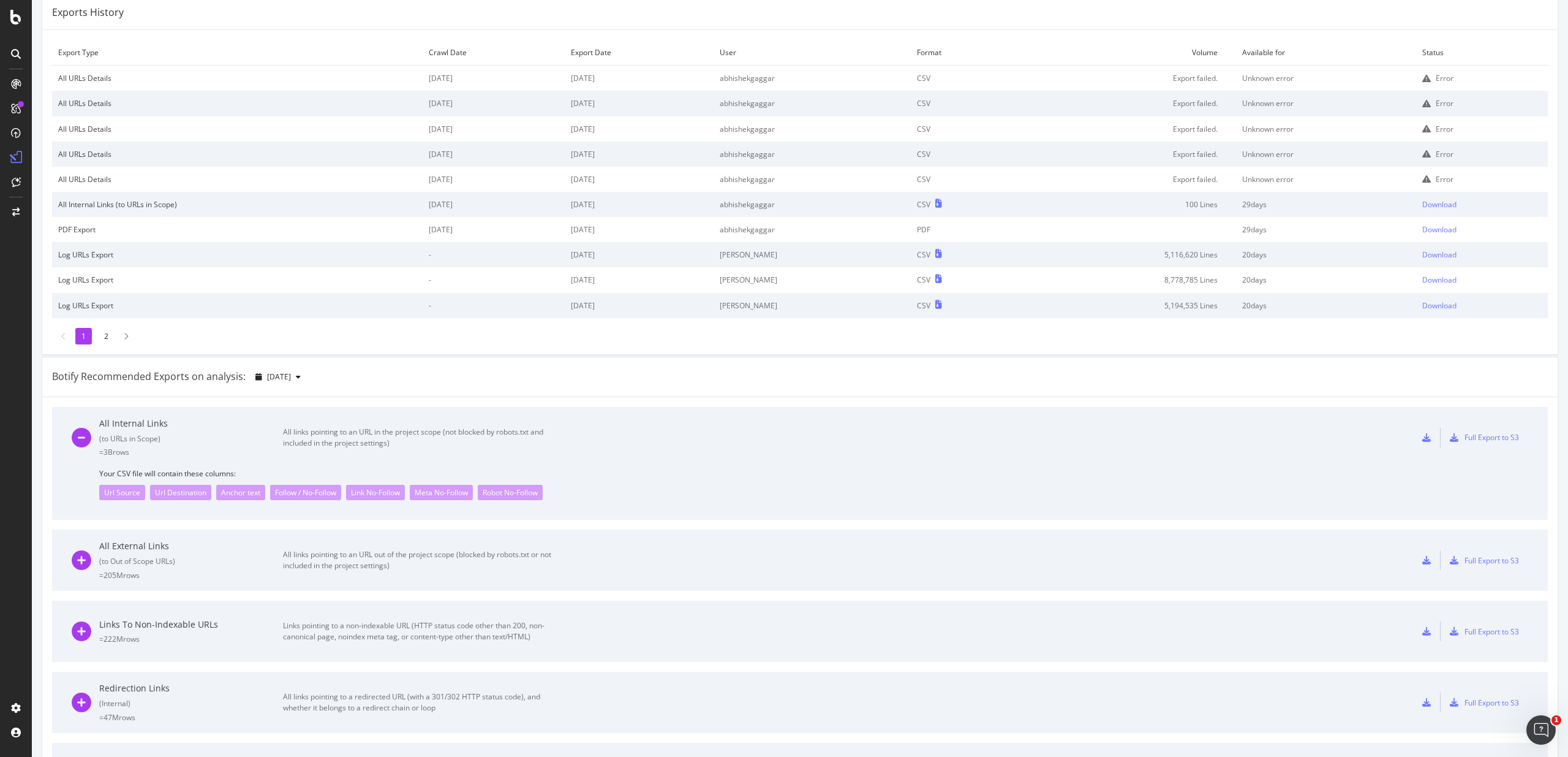
click at [367, 442] on div "All links pointing to an URL in the project scope (not blocked by robots.txt an…" at bounding box center [420, 437] width 275 height 22
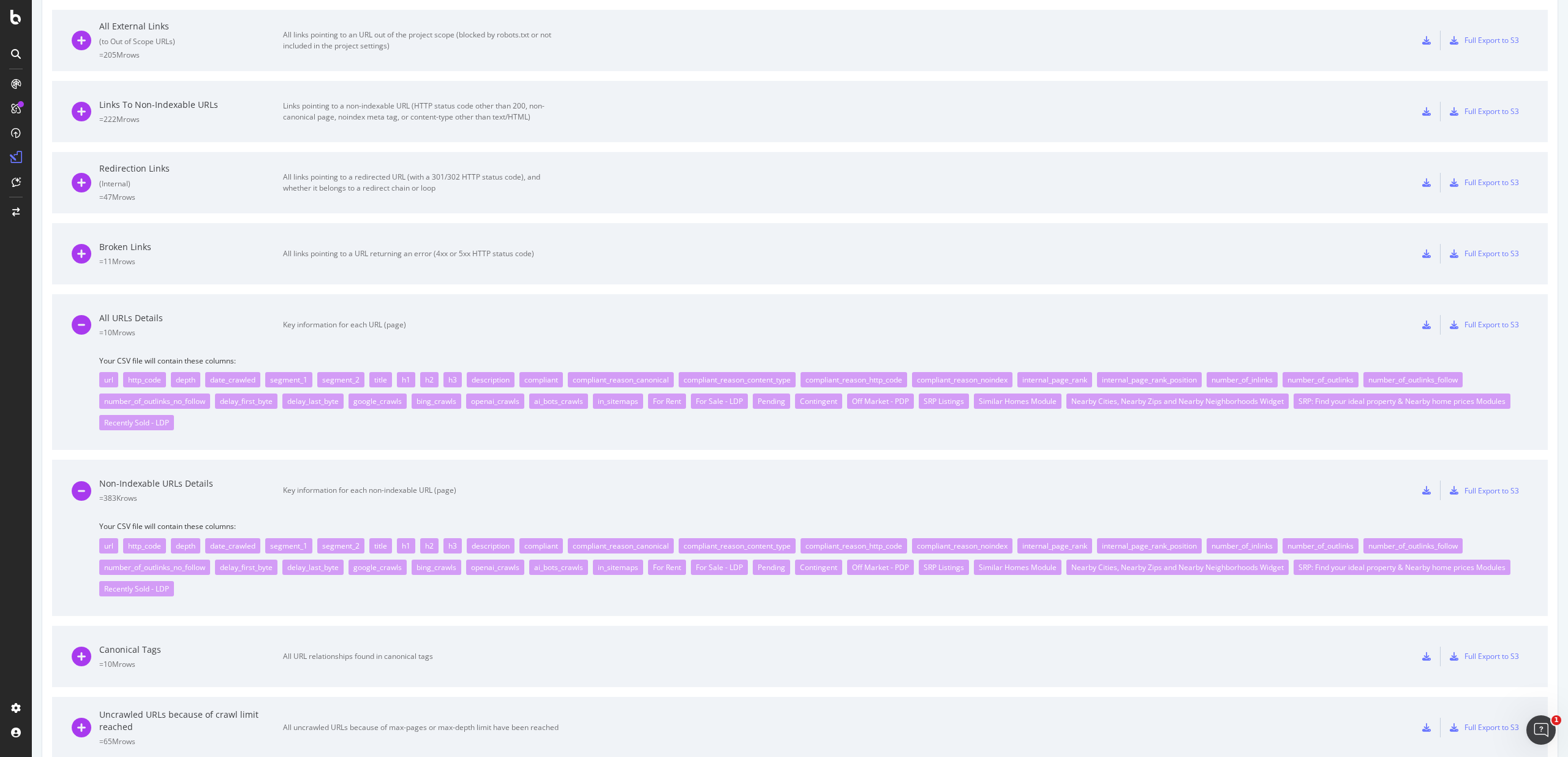
scroll to position [0, 0]
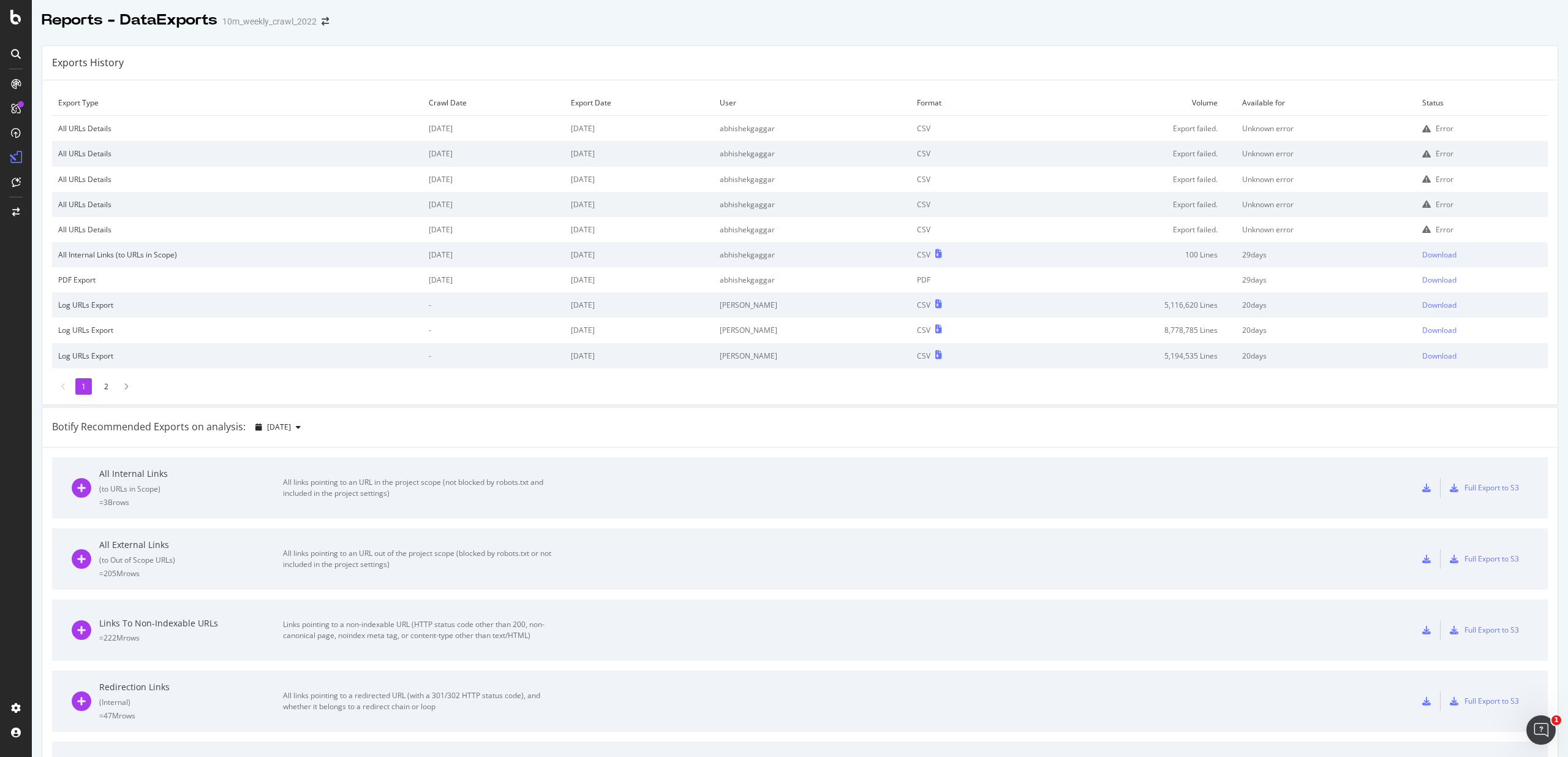
click at [1316, 227] on td "Unknown error" at bounding box center [1326, 229] width 180 height 25
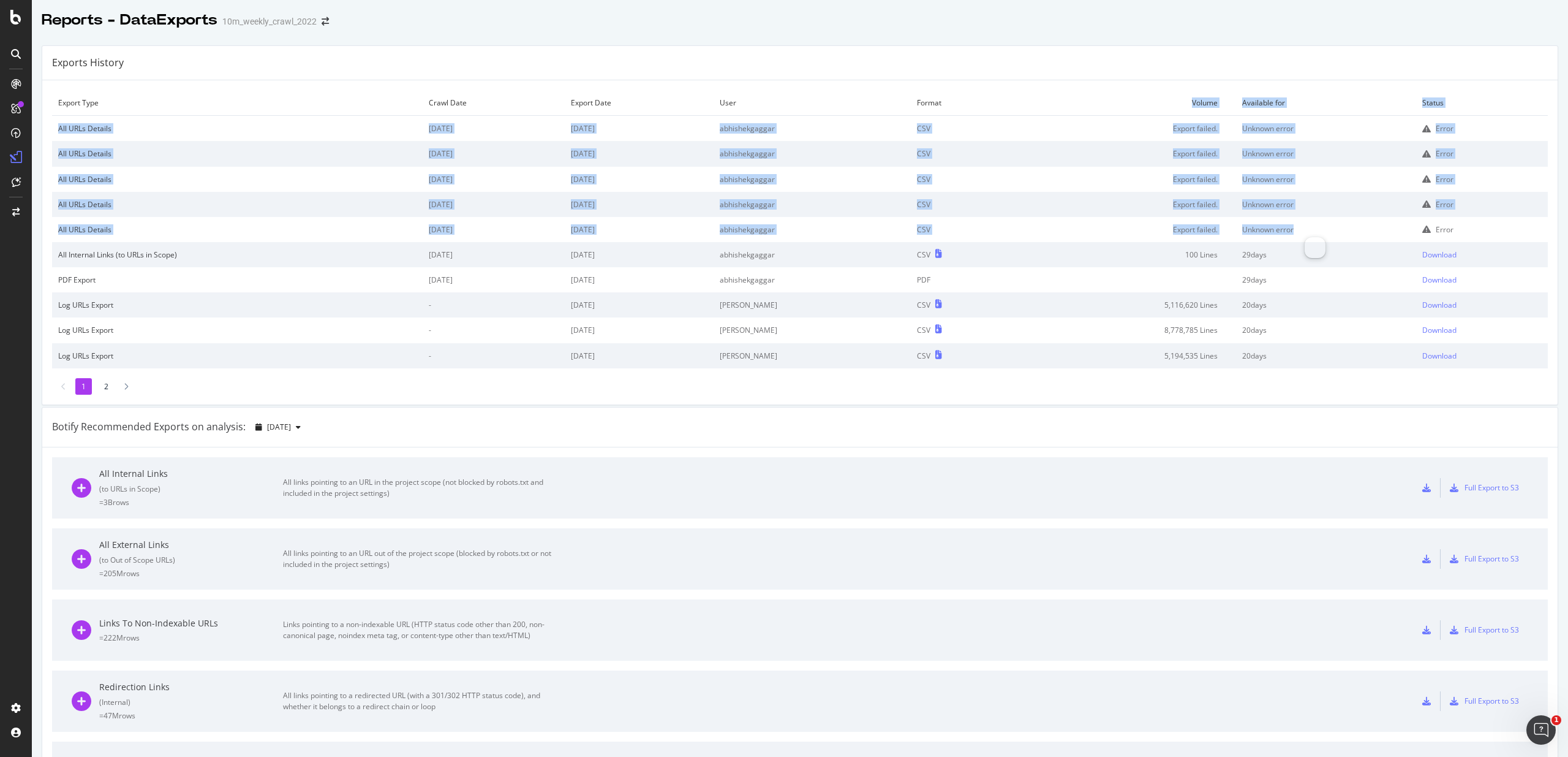
drag, startPoint x: 1316, startPoint y: 227, endPoint x: 1068, endPoint y: 98, distance: 279.5
click at [1068, 98] on table "Export Type Crawl Date Export Date User Format Volume Available for Status All …" at bounding box center [799, 229] width 1496 height 278
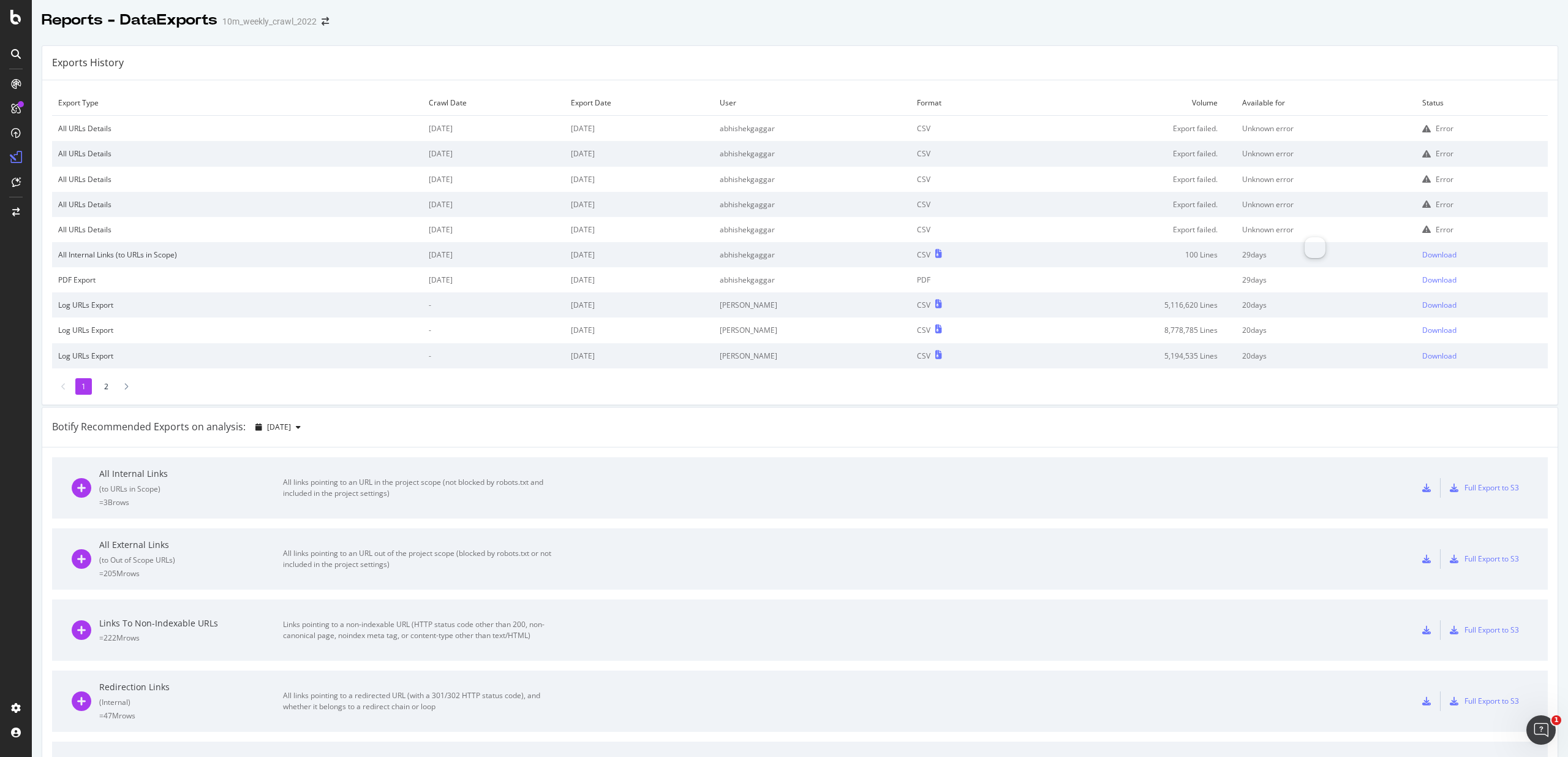
click at [757, 263] on td "abhishekgaggar" at bounding box center [812, 254] width 197 height 25
drag, startPoint x: 757, startPoint y: 263, endPoint x: 1340, endPoint y: 251, distance: 583.1
click at [1340, 251] on tr "All Internal Links (to URLs in Scope) 2025 Sep. 2nd 2025 Sep. 11th abhishekgagg…" at bounding box center [799, 254] width 1496 height 25
click at [1340, 251] on td "29 days" at bounding box center [1326, 254] width 180 height 25
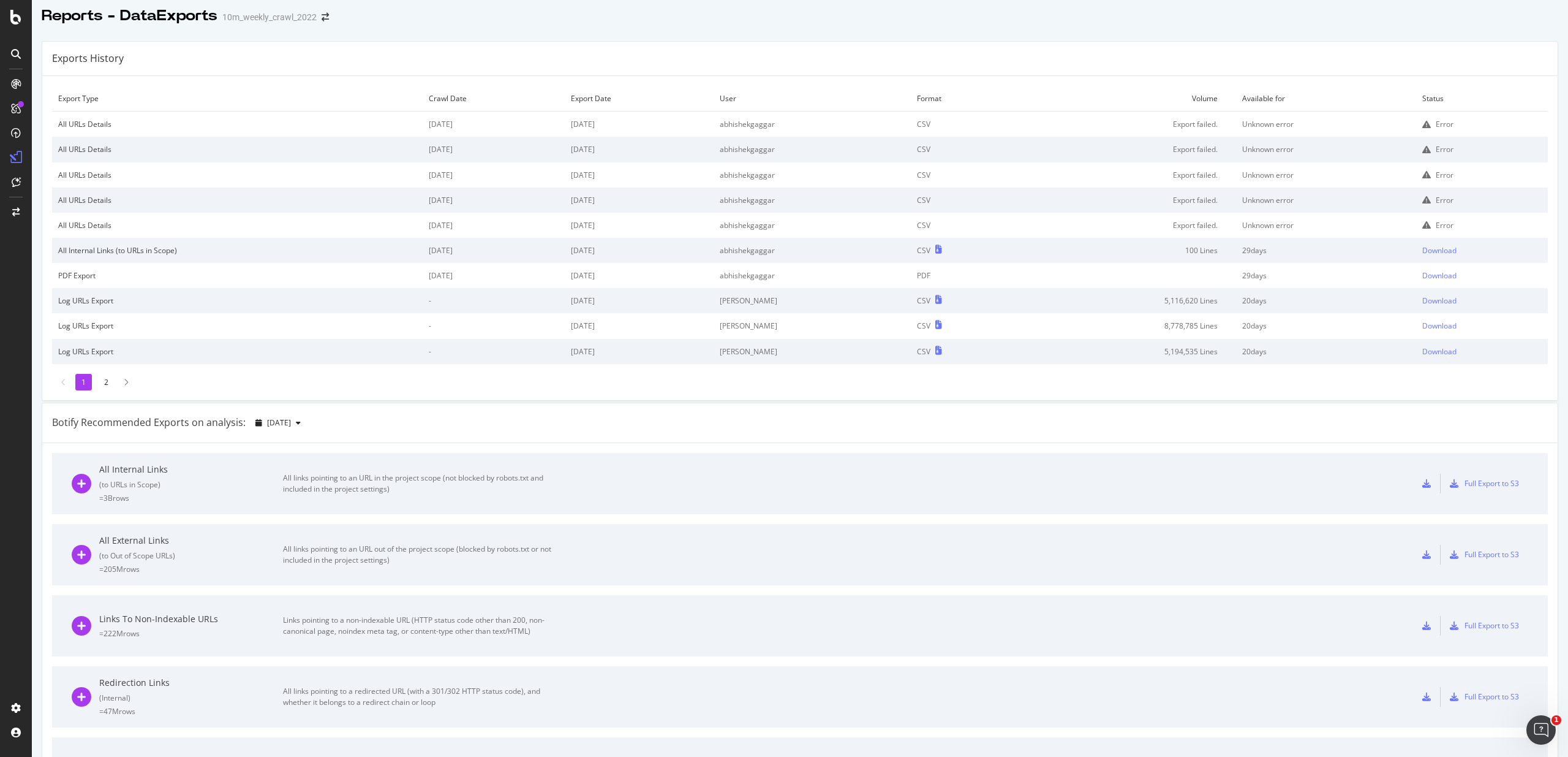
scroll to position [6, 0]
drag, startPoint x: 974, startPoint y: 150, endPoint x: 1280, endPoint y: 143, distance: 306.1
click at [981, 150] on td "CSV" at bounding box center [963, 147] width 105 height 25
click at [91, 484] on icon at bounding box center [81, 481] width 20 height 20
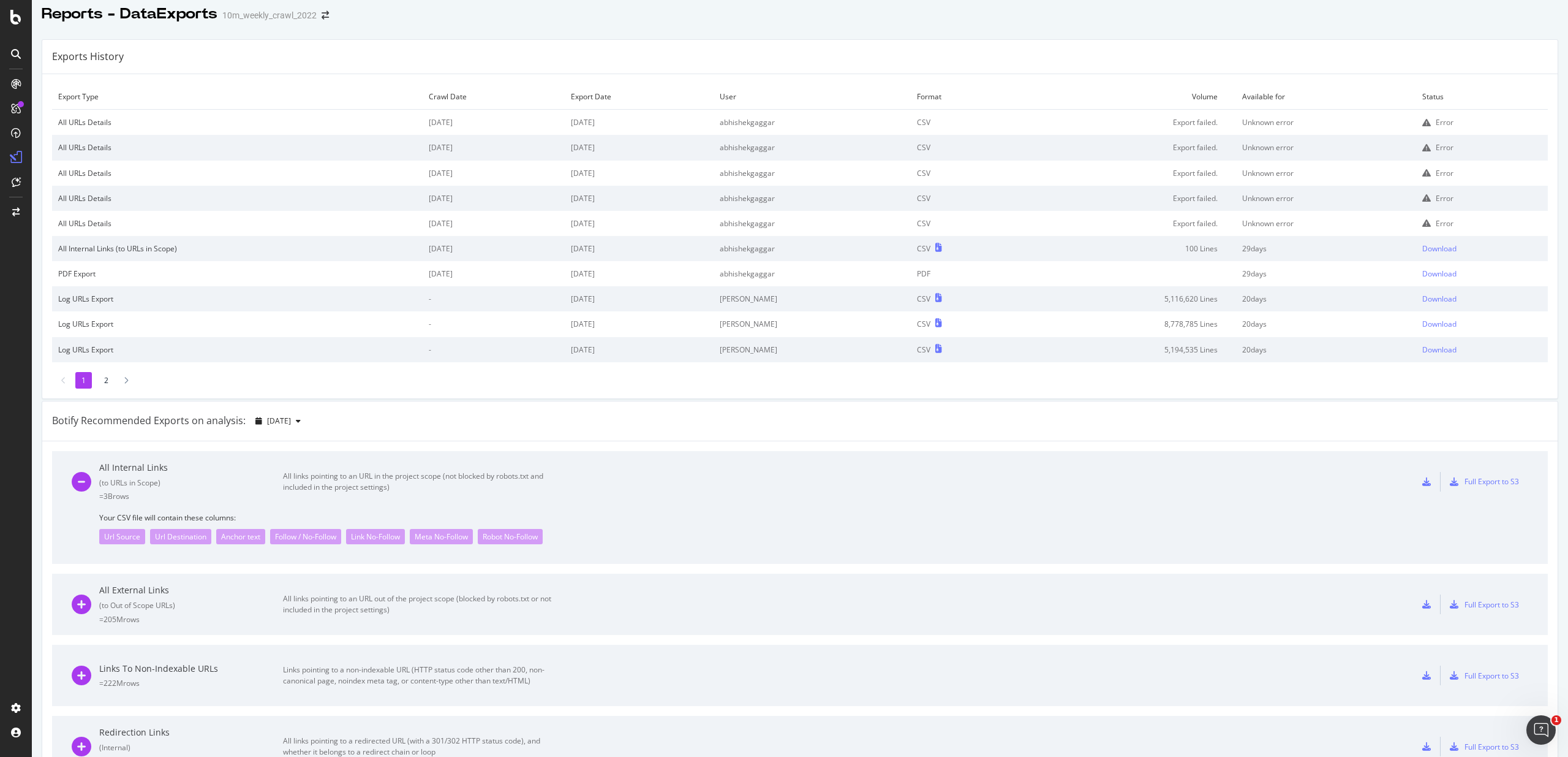
click at [112, 536] on div "Url Source" at bounding box center [122, 536] width 46 height 15
drag, startPoint x: 113, startPoint y: 536, endPoint x: 602, endPoint y: 536, distance: 489.0
click at [602, 536] on div "Url Source Url Destination Anchor text Follow / No-Follow Link No-Follow Meta N…" at bounding box center [813, 534] width 1429 height 22
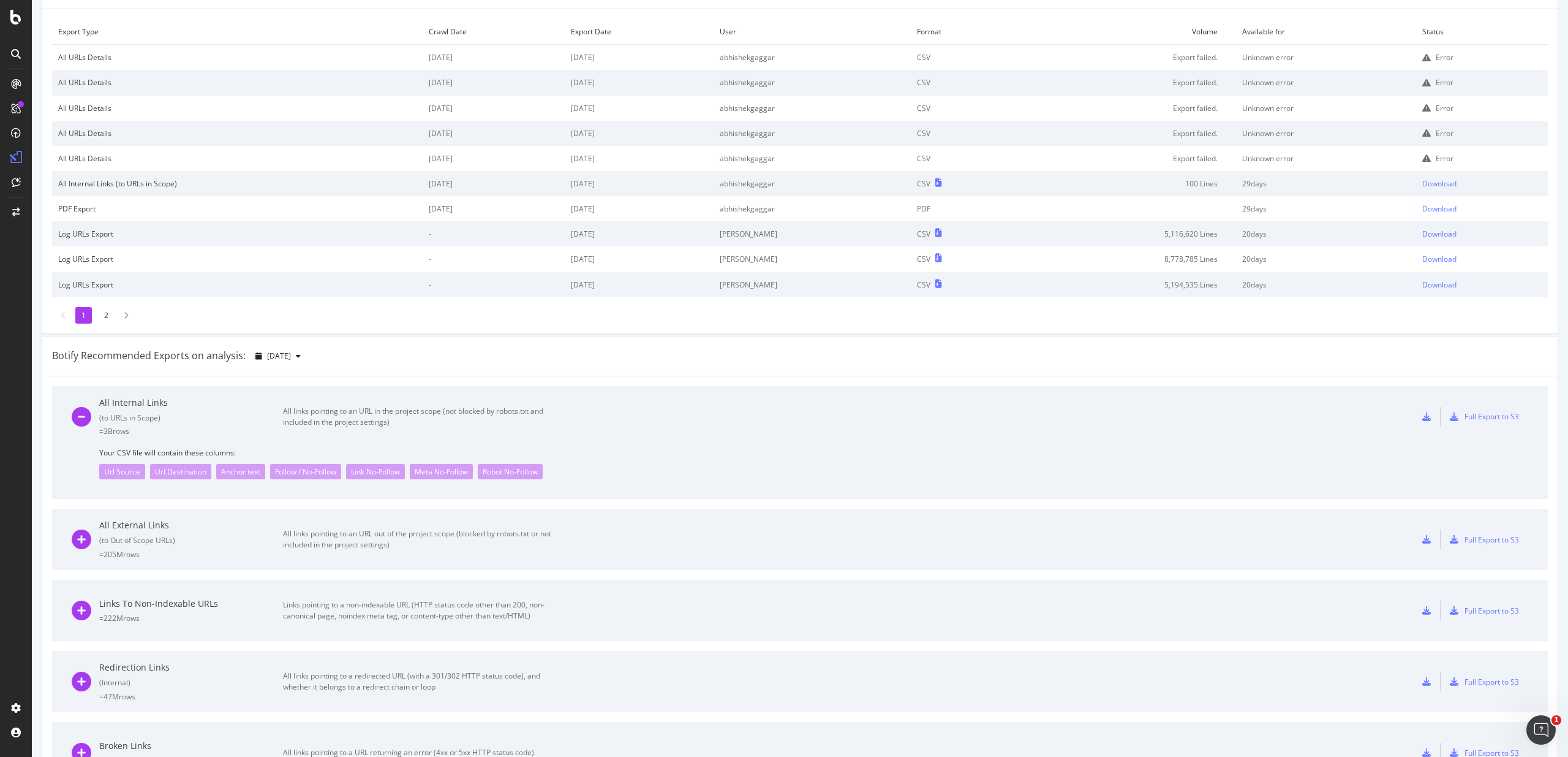
scroll to position [106, 0]
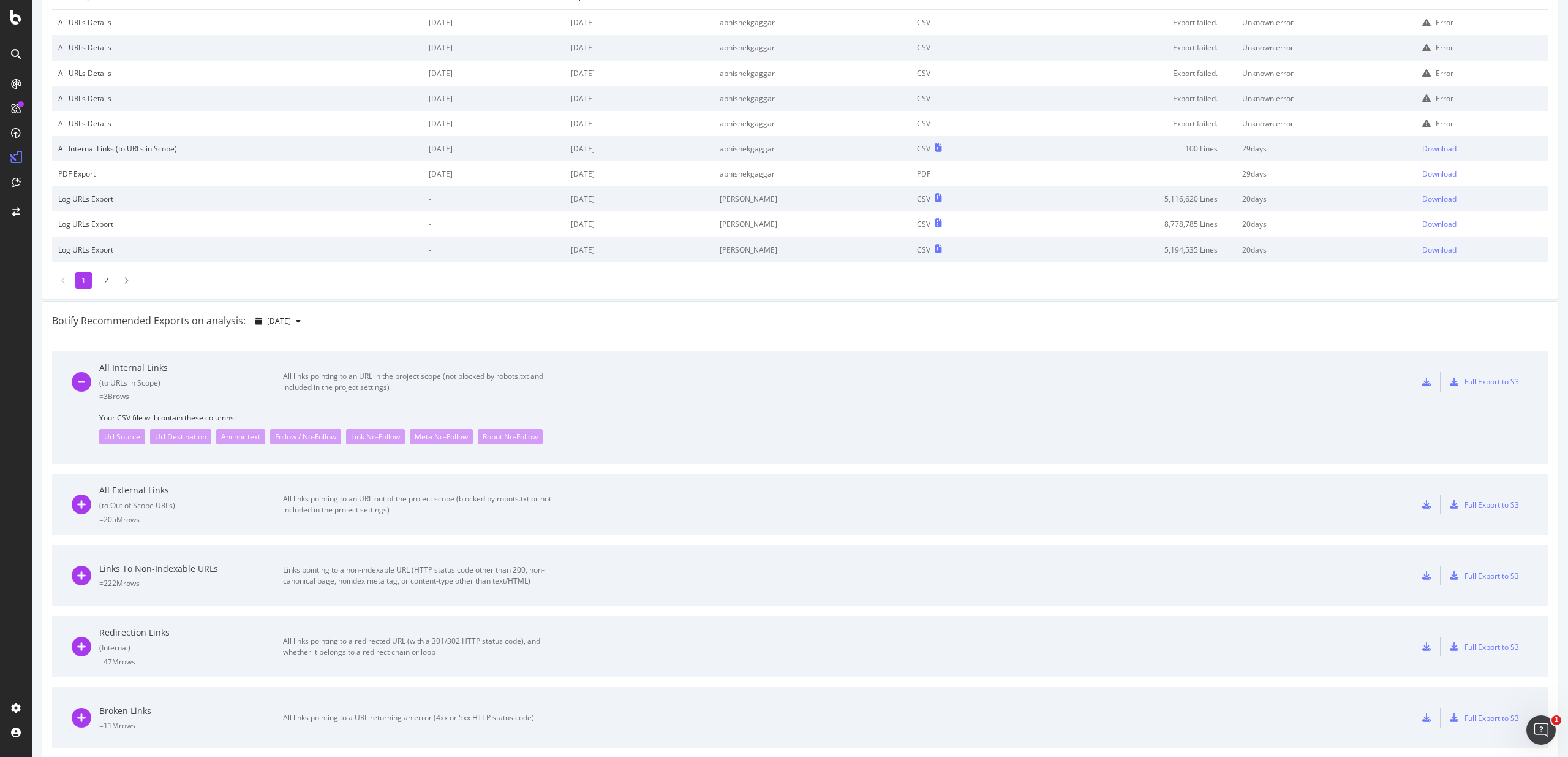
click at [107, 363] on div "All Internal Links" at bounding box center [191, 368] width 184 height 12
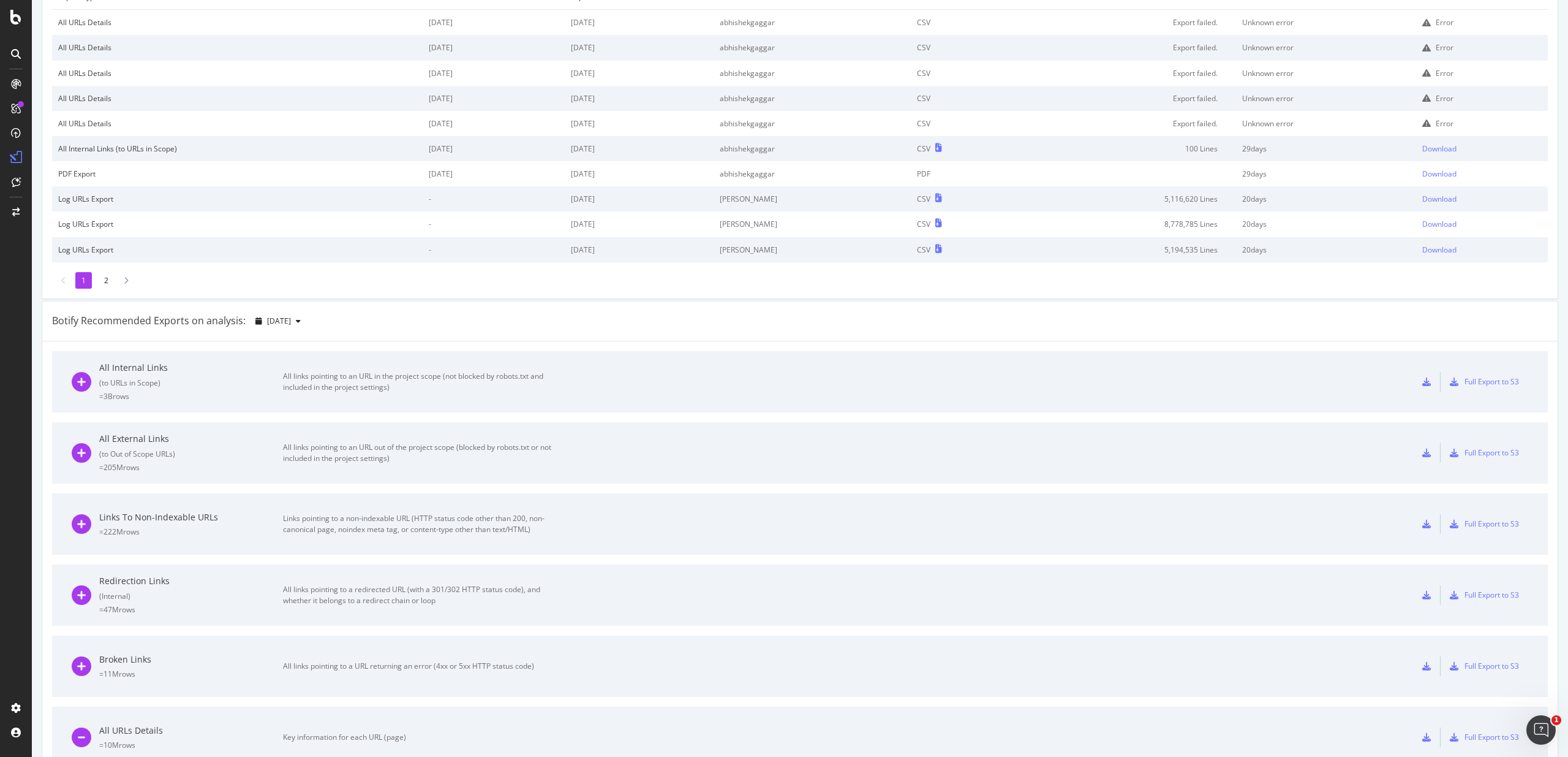
click at [169, 380] on div "( to URLs in Scope )" at bounding box center [191, 382] width 184 height 10
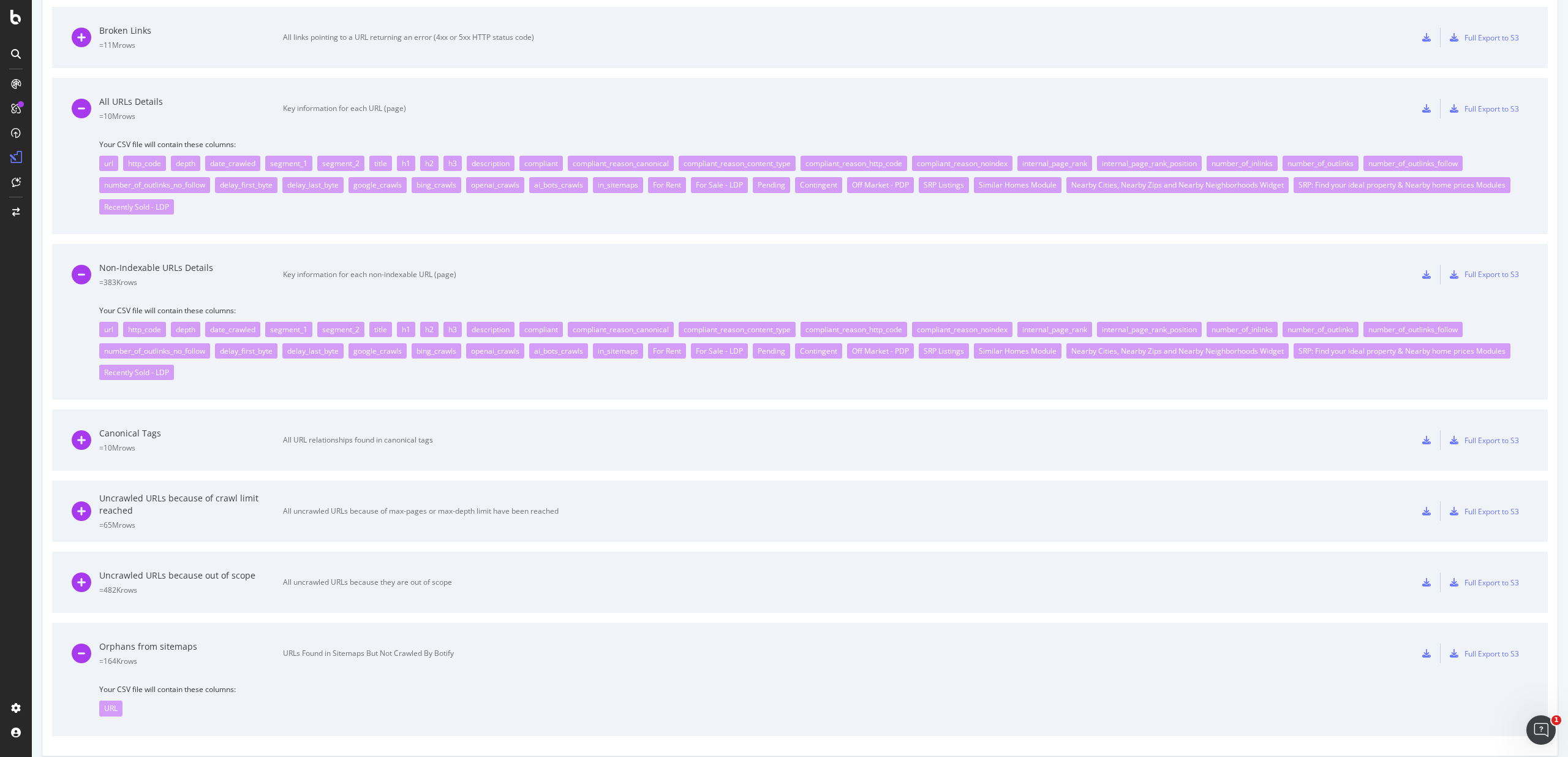
scroll to position [797, 0]
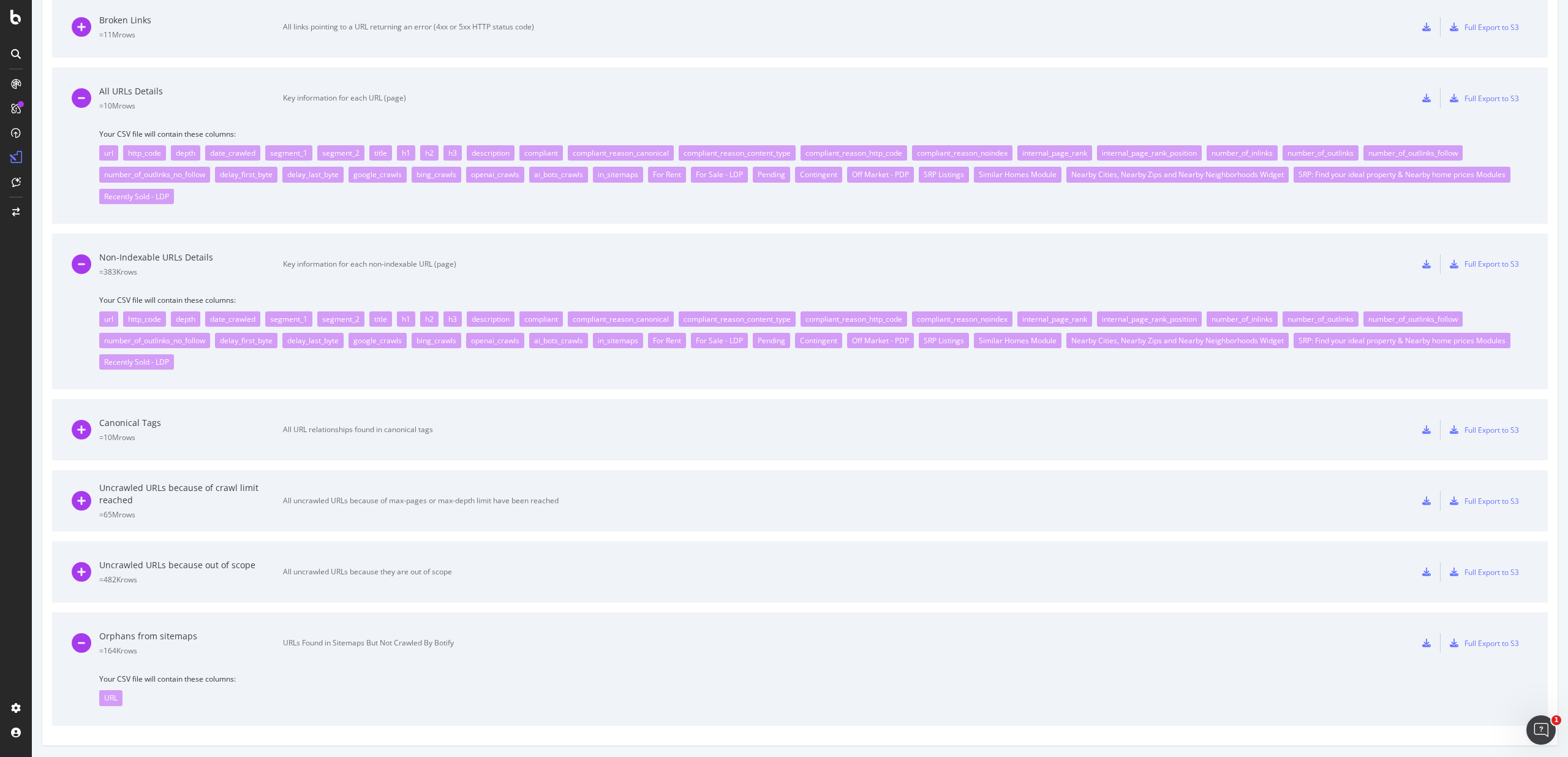
click at [259, 281] on div "Non-Indexable URLs Details = 383K rows Key information for each non-indexable U…" at bounding box center [315, 264] width 487 height 61
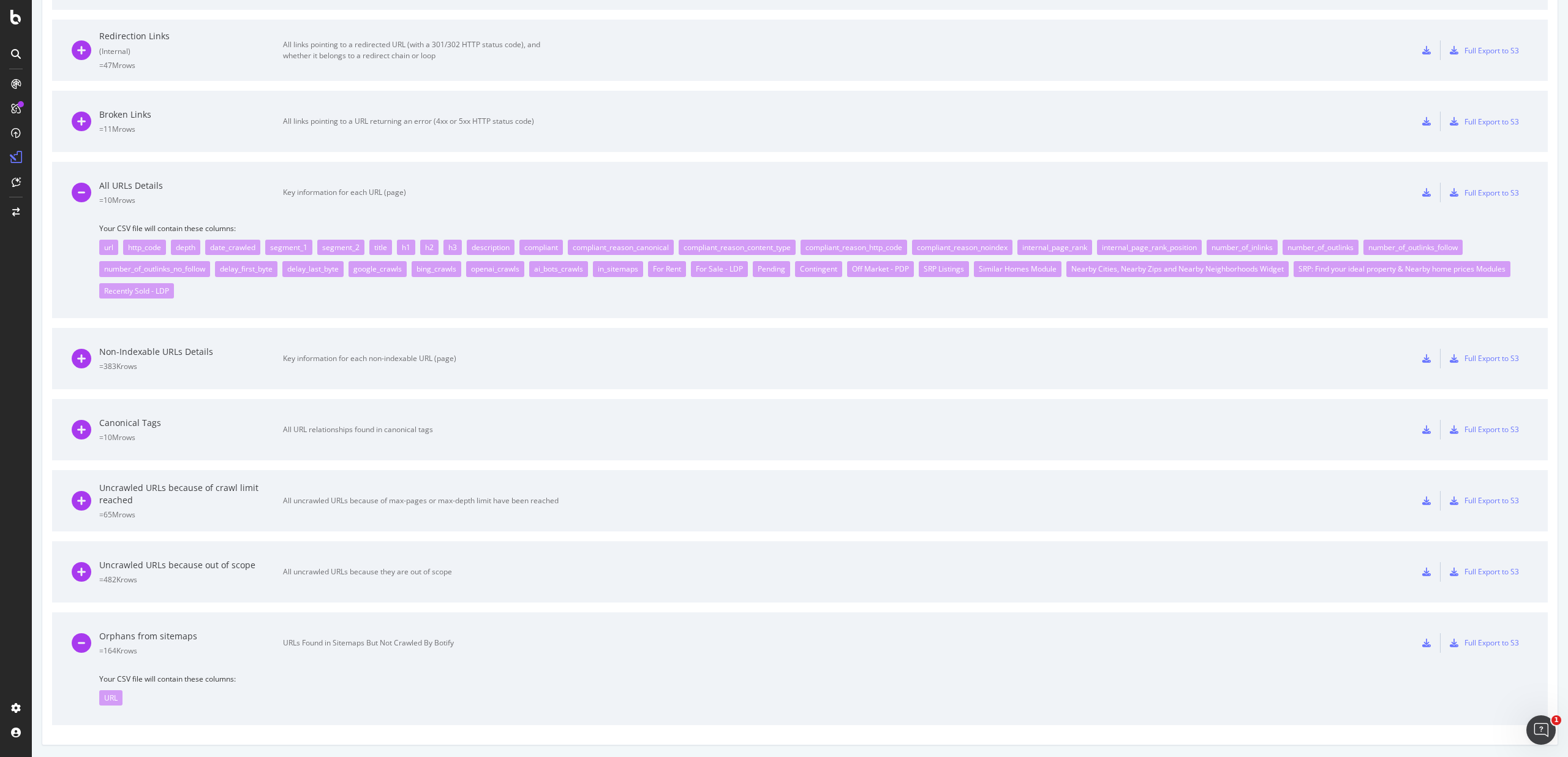
scroll to position [702, 0]
click at [317, 353] on div "Key information for each non-indexable URL (page)" at bounding box center [420, 358] width 275 height 11
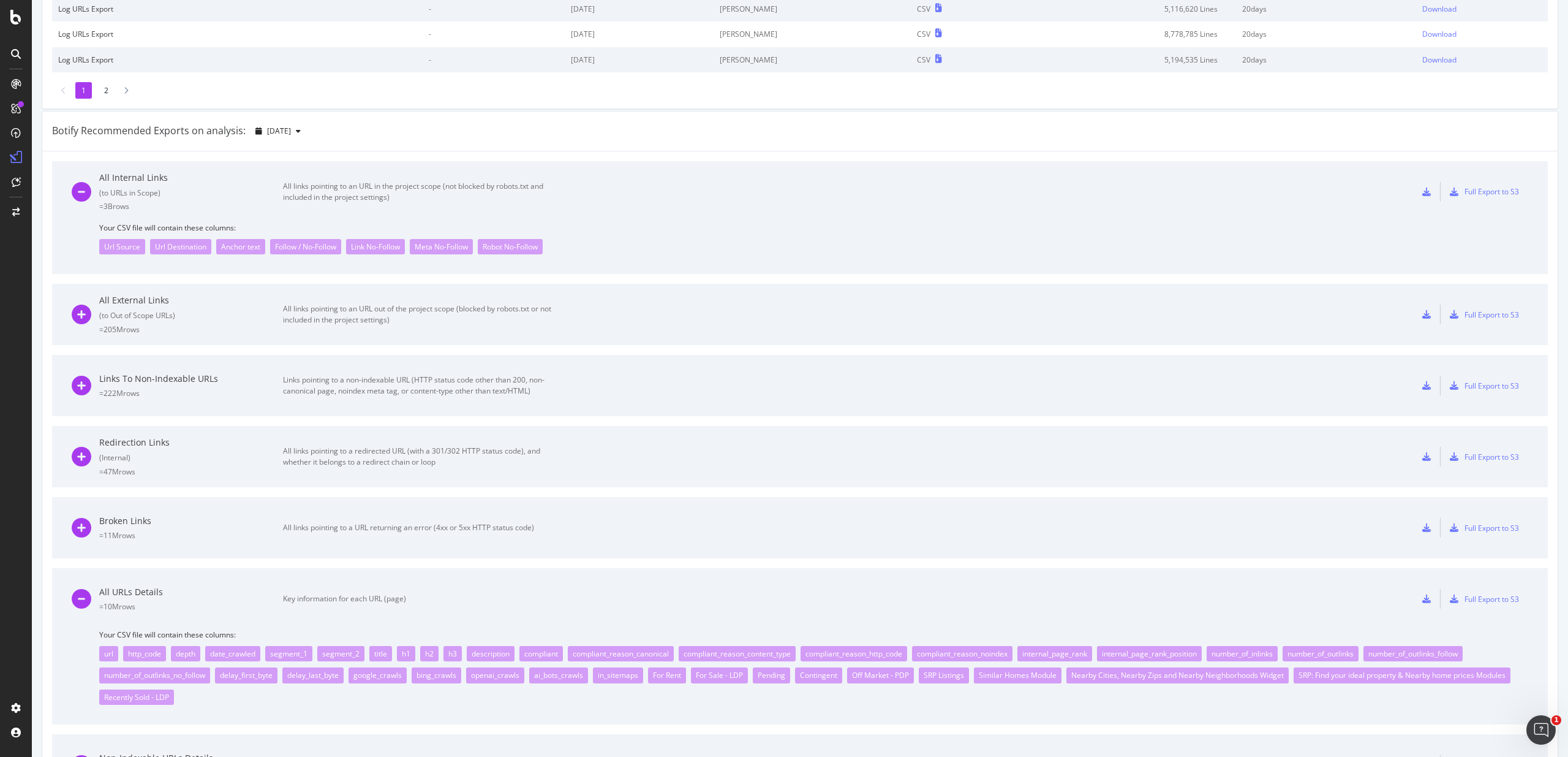
scroll to position [472, 0]
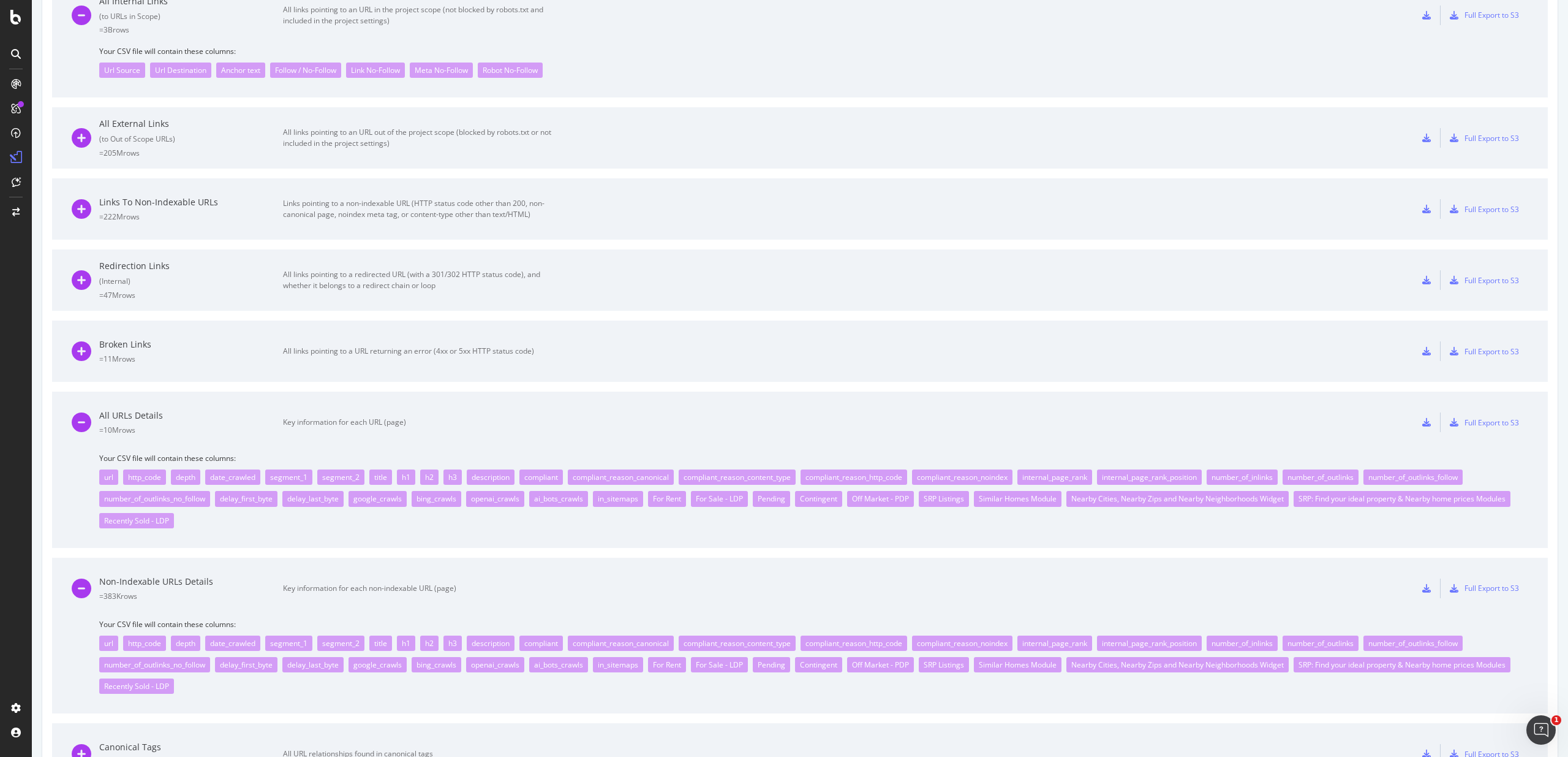
click at [254, 295] on div "= 47M rows" at bounding box center [191, 295] width 184 height 10
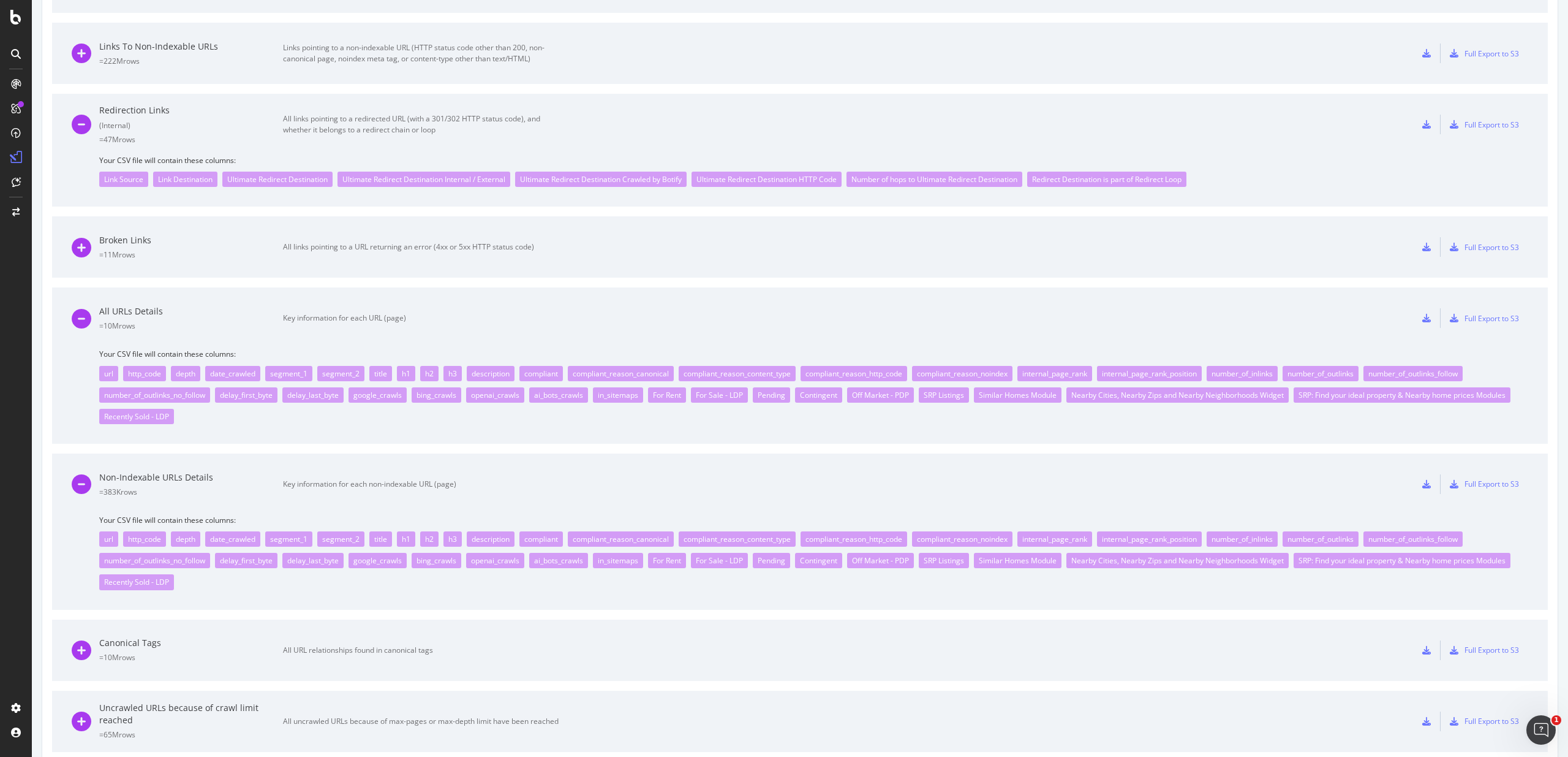
scroll to position [752, 0]
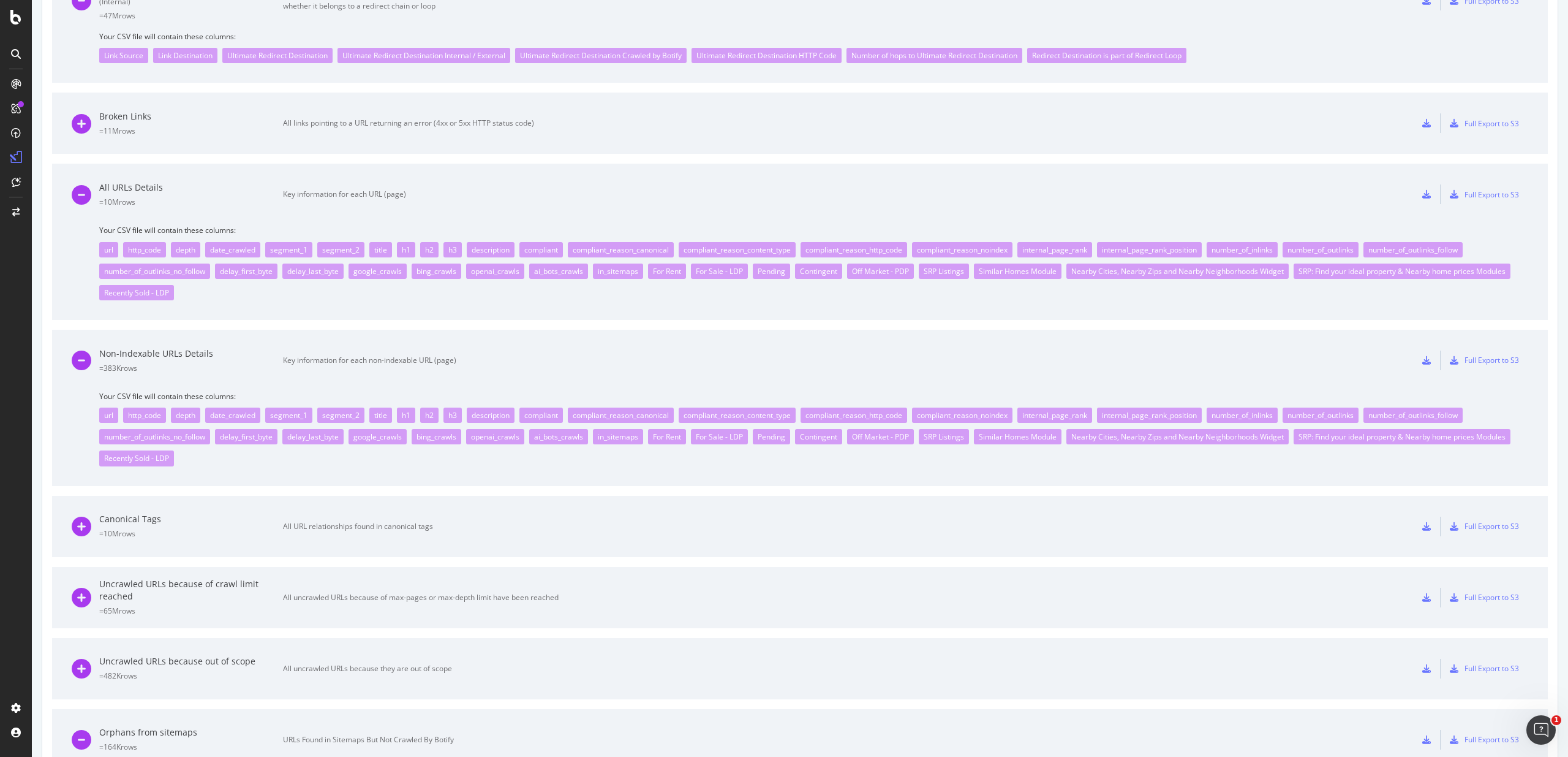
drag, startPoint x: 1141, startPoint y: 348, endPoint x: 1246, endPoint y: 364, distance: 106.2
click at [1141, 348] on div "Non-Indexable URLs Details = 383K rows Key information for each non-indexable U…" at bounding box center [799, 361] width 1456 height 61
click at [1432, 360] on div at bounding box center [1426, 360] width 27 height 20
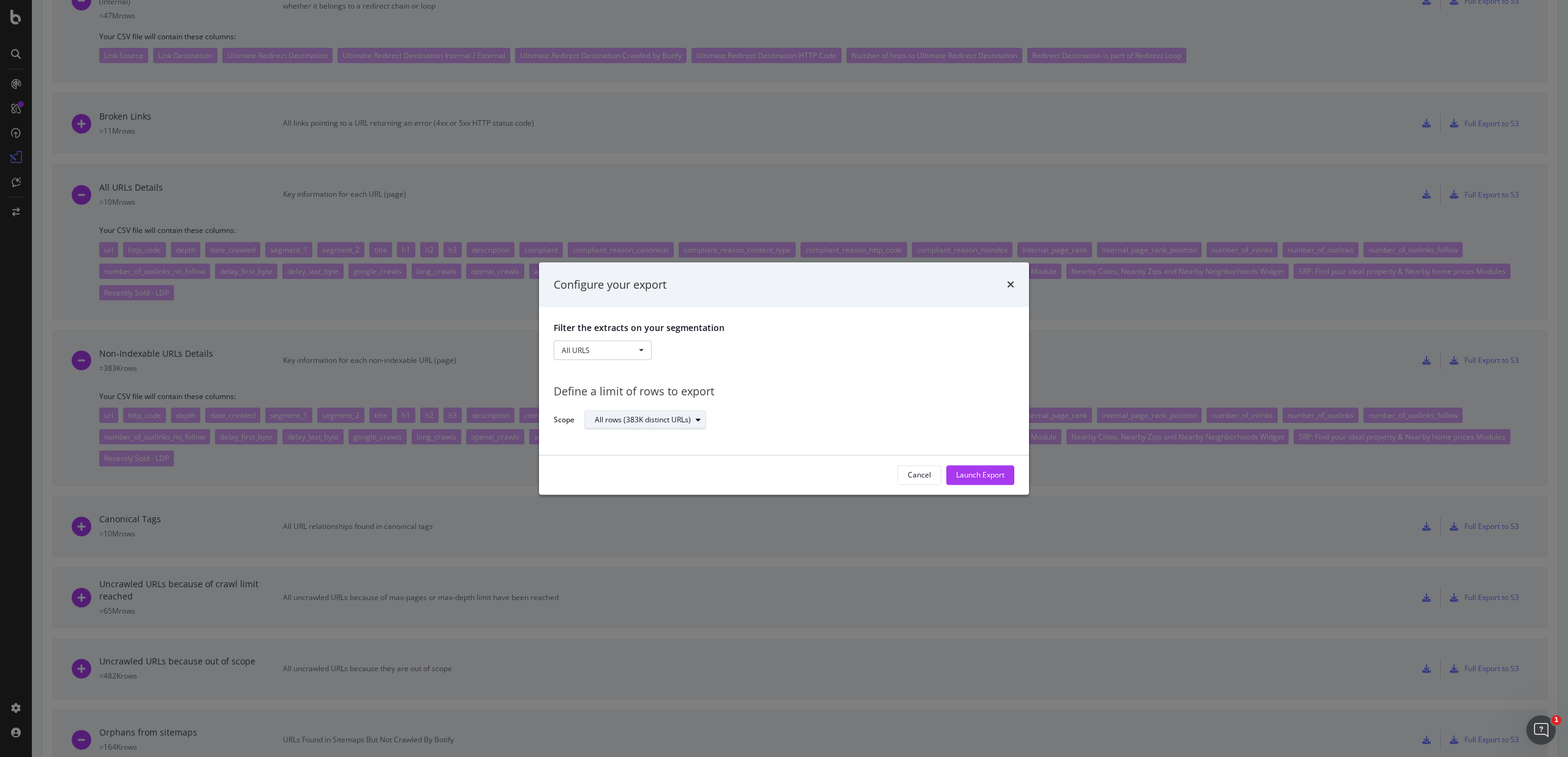
click at [670, 420] on div "All rows (383K distinct URLs)" at bounding box center [643, 421] width 96 height 8
click at [655, 464] on div "Define a limit" at bounding box center [652, 461] width 123 height 15
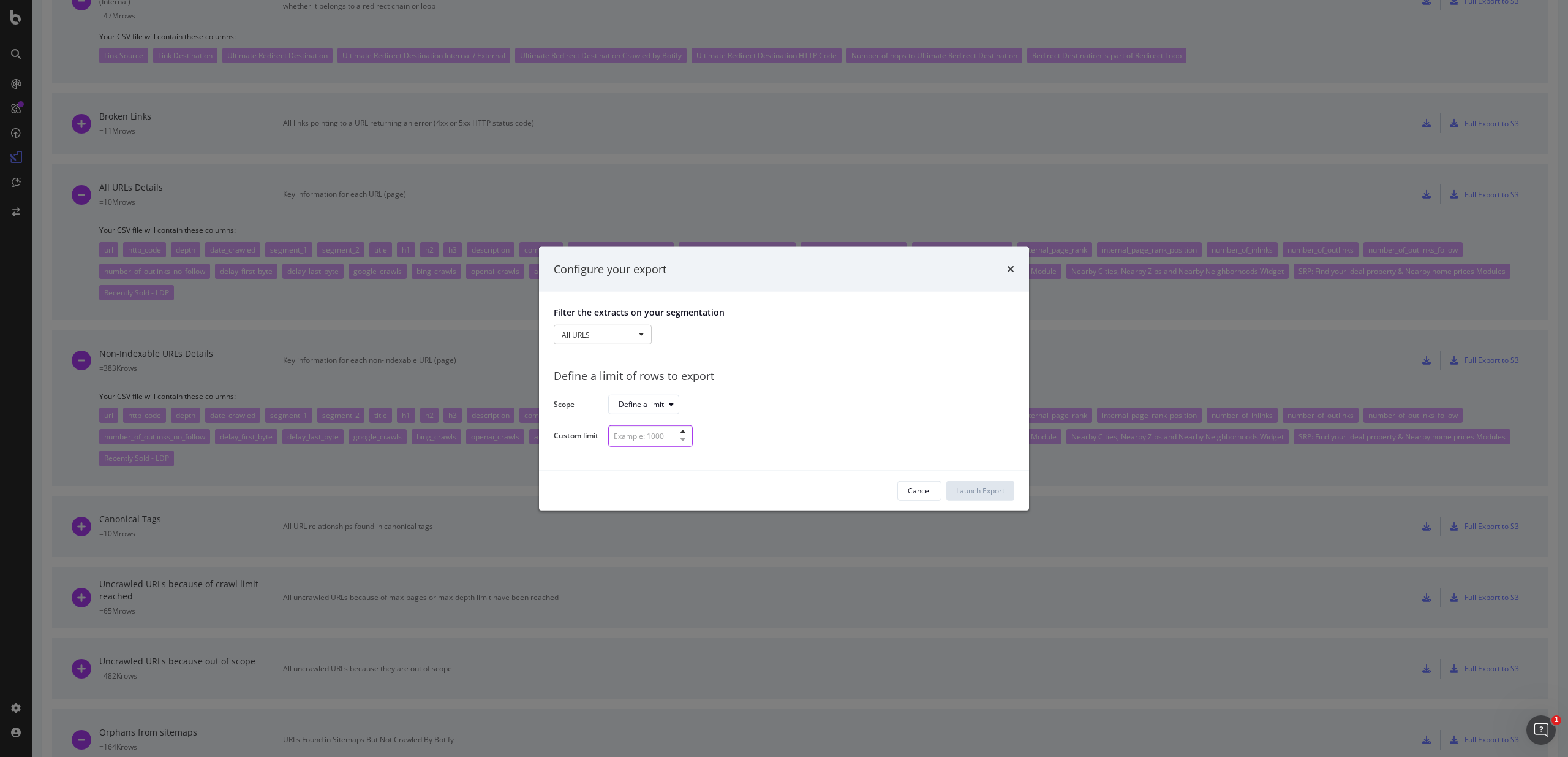
click at [668, 434] on input "modal" at bounding box center [650, 436] width 84 height 22
type input "100"
click at [996, 485] on div "Launch Export" at bounding box center [980, 490] width 49 height 10
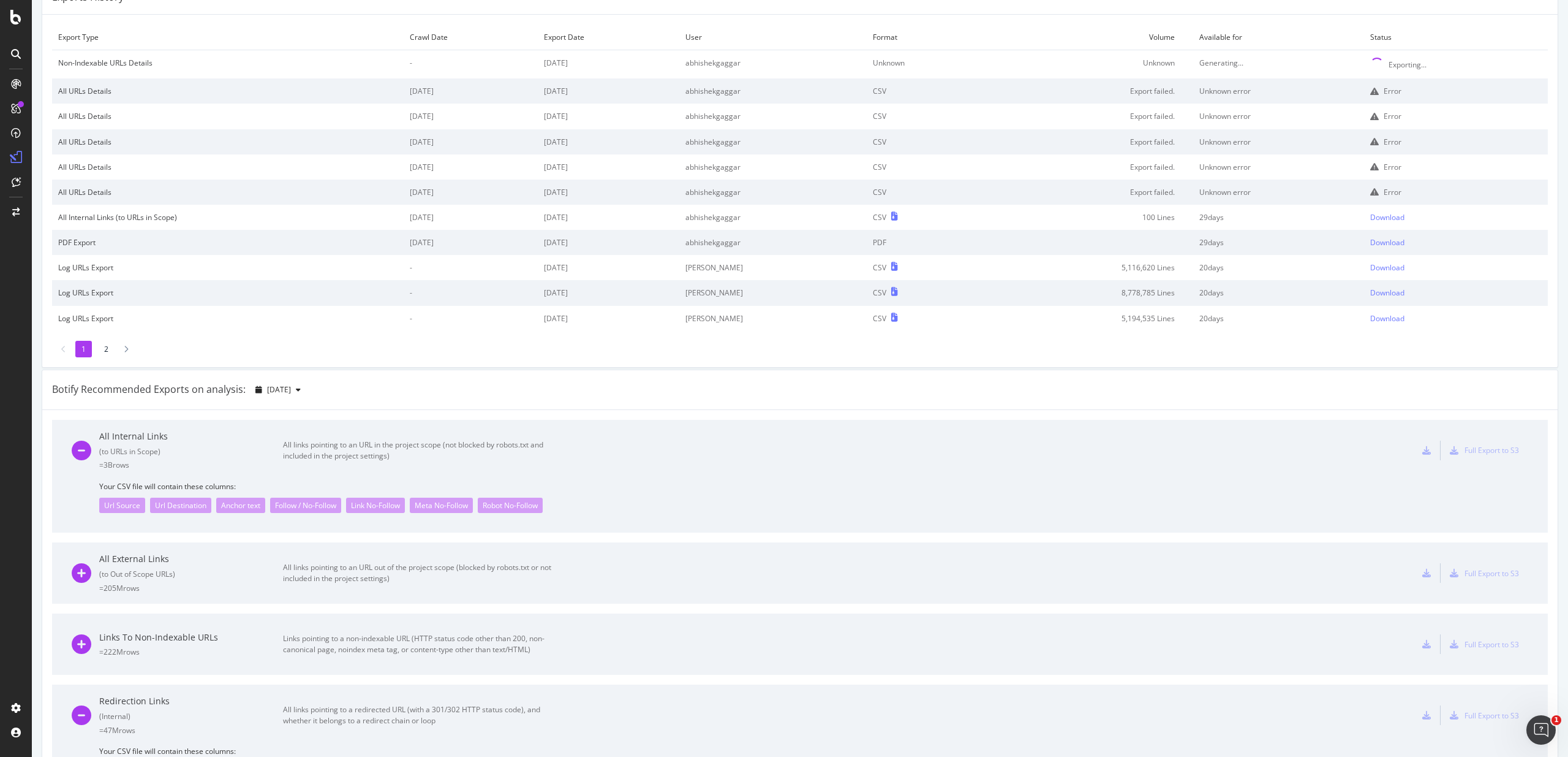
scroll to position [0, 0]
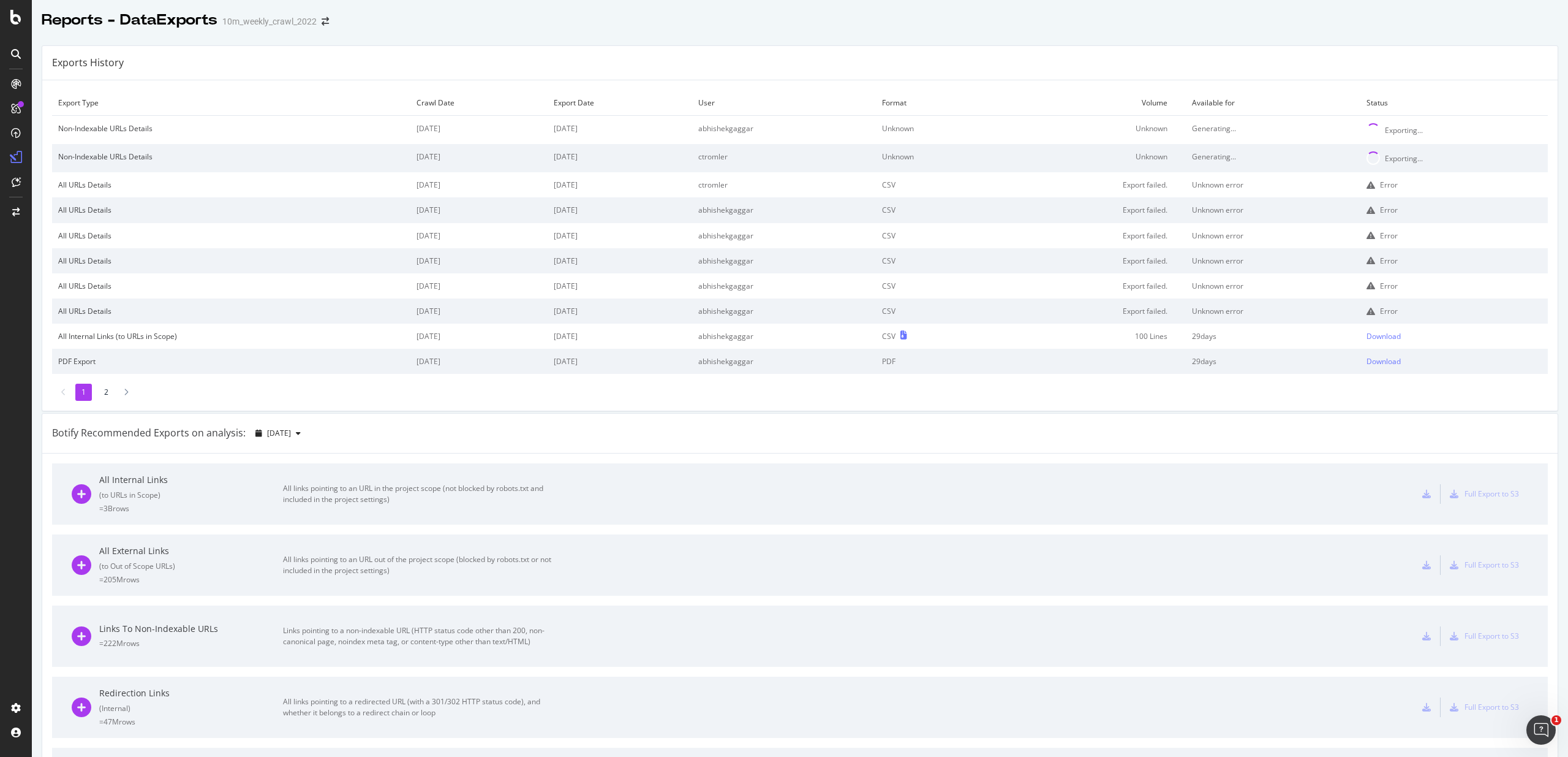
click at [721, 153] on td "ctromler" at bounding box center [784, 158] width 185 height 28
drag, startPoint x: 721, startPoint y: 153, endPoint x: 879, endPoint y: 144, distance: 158.3
click at [1378, 180] on tbody "Non-Indexable URLs Details 2025 Sep. 2nd 2025 Sep. 11th abhishekgaggar Unknown …" at bounding box center [799, 245] width 1496 height 259
click at [802, 139] on td "abhishekgaggar" at bounding box center [784, 130] width 185 height 29
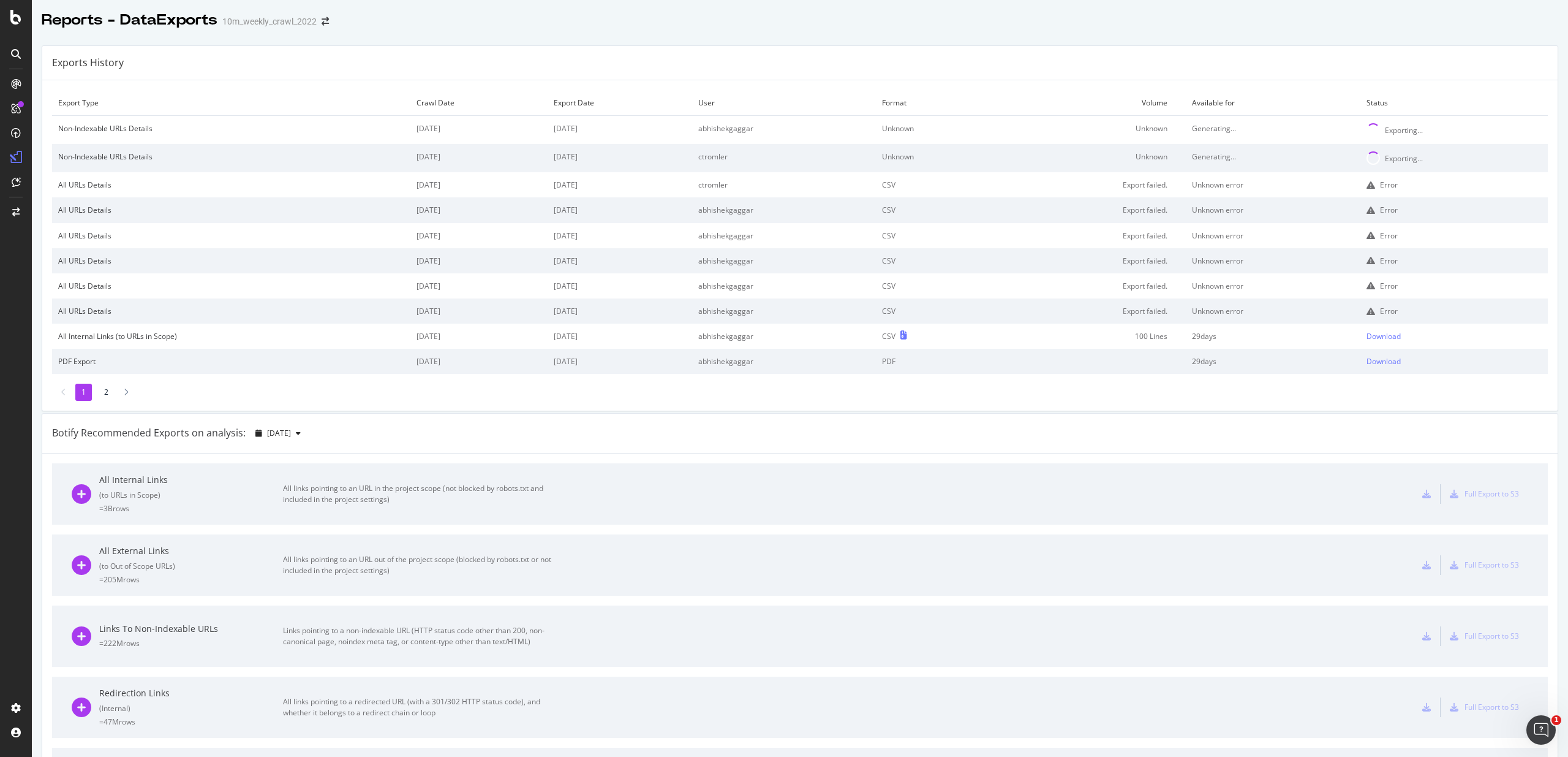
click at [103, 394] on li "2" at bounding box center [106, 392] width 17 height 17
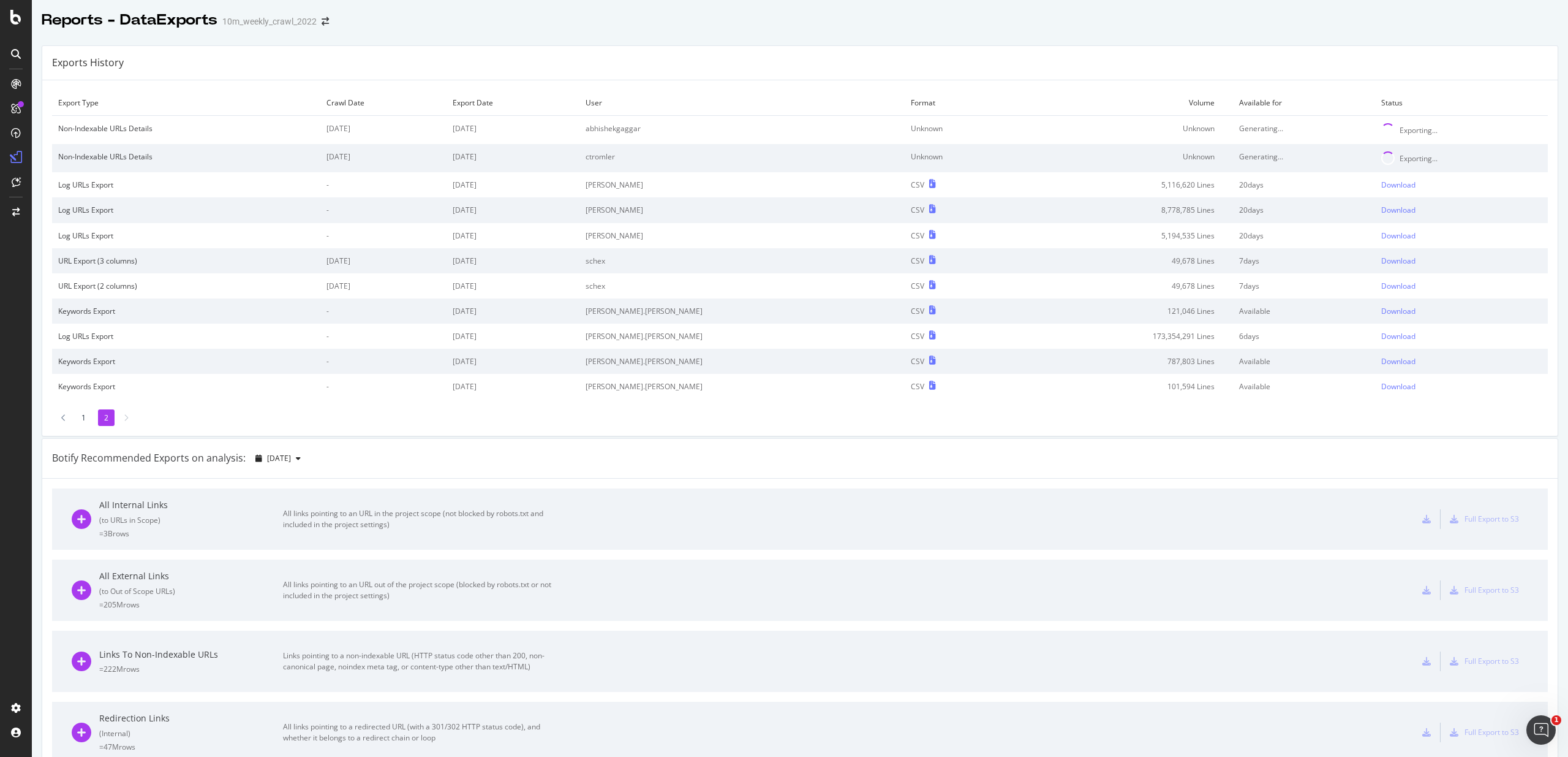
scroll to position [1, 0]
click at [82, 415] on li "1" at bounding box center [84, 417] width 17 height 17
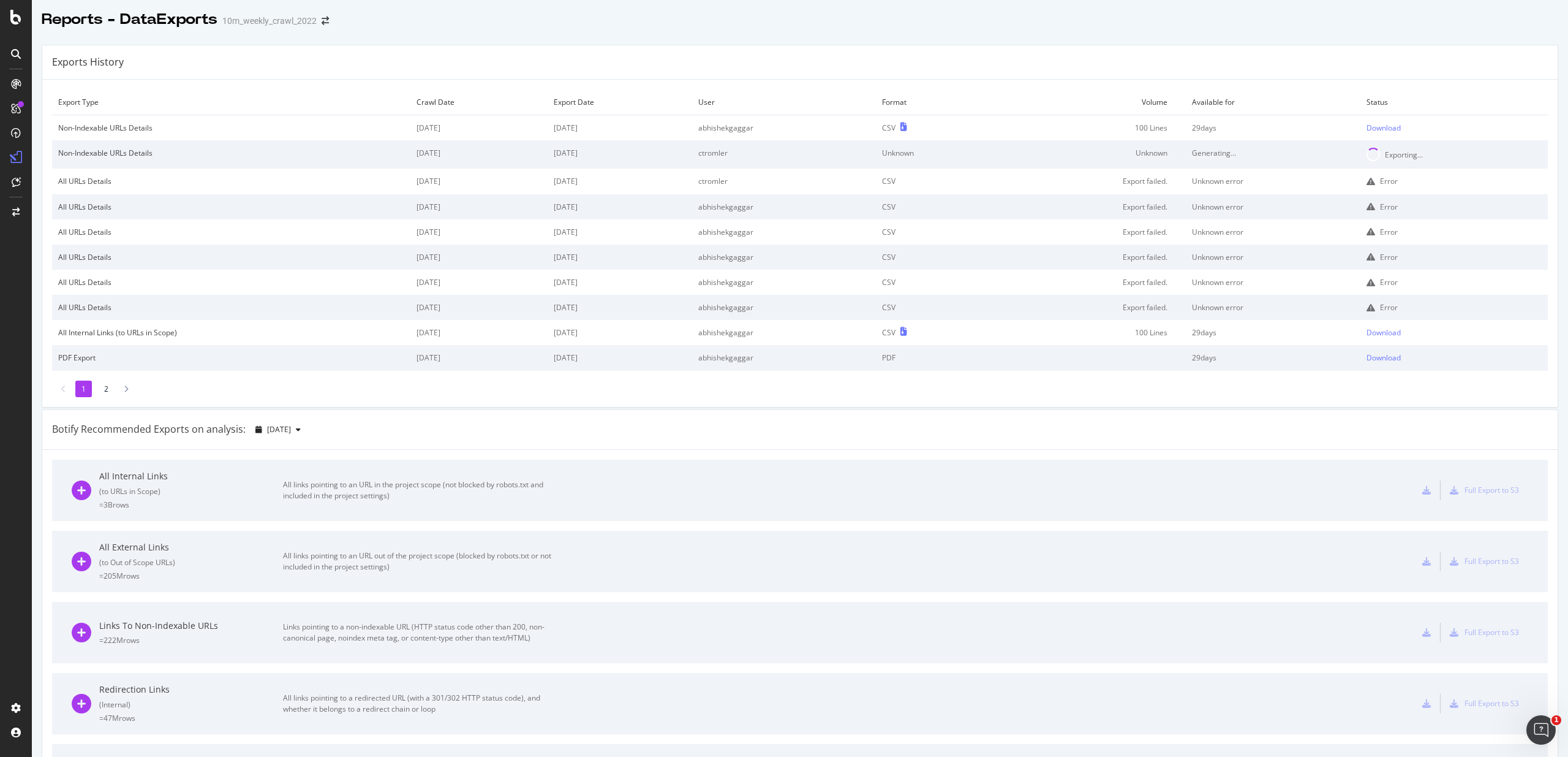
scroll to position [0, 0]
click at [756, 131] on td "abhishekgaggar" at bounding box center [784, 129] width 185 height 26
click at [1144, 133] on td "100 Lines" at bounding box center [1091, 129] width 189 height 26
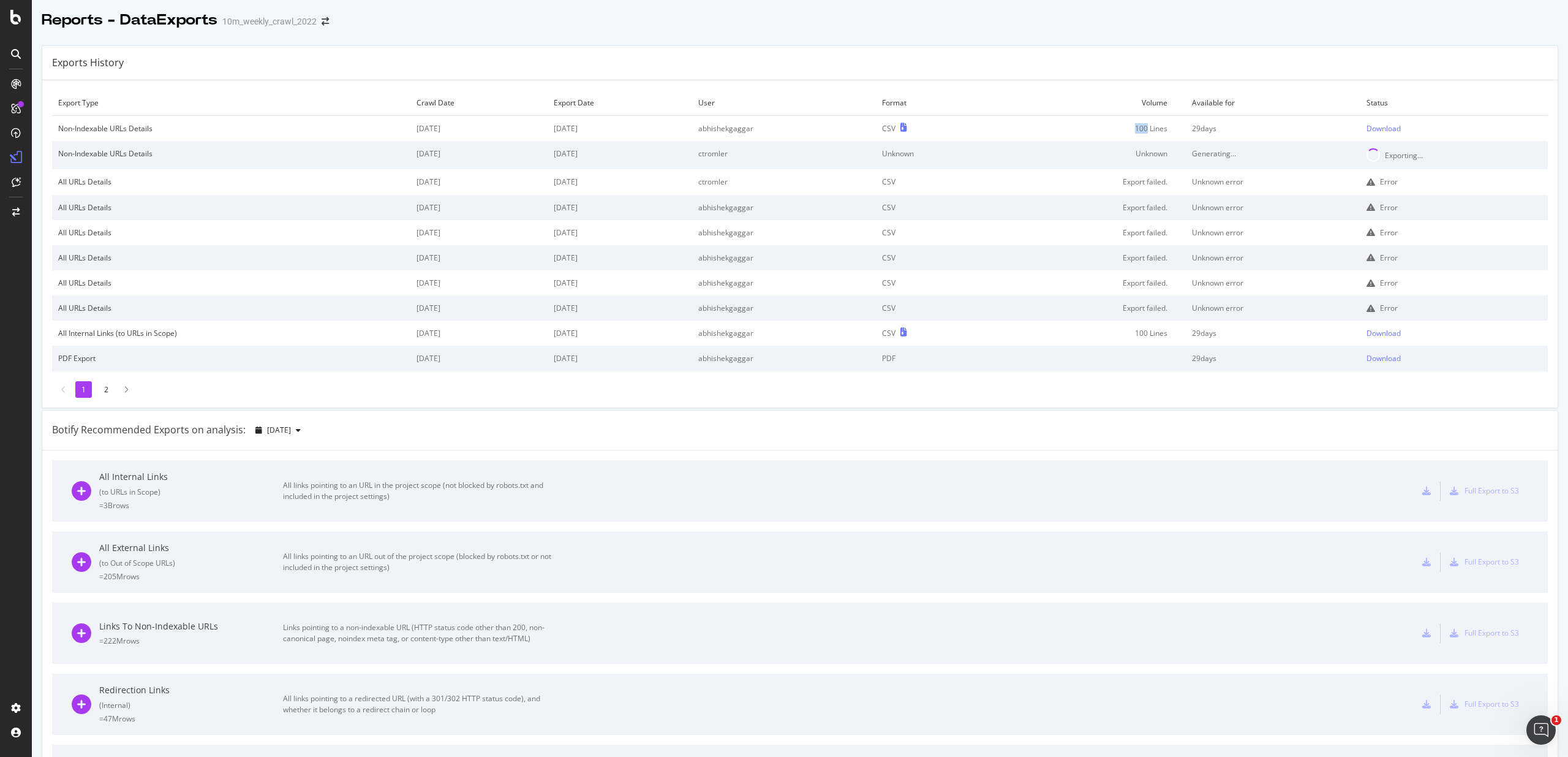
click at [1144, 133] on td "100 Lines" at bounding box center [1091, 129] width 189 height 26
drag, startPoint x: 1144, startPoint y: 133, endPoint x: 1204, endPoint y: 127, distance: 60.3
click at [1204, 127] on tr "Non-Indexable URLs Details 2025 Sep. 2nd 2025 Sep. 11th abhishekgaggar CSV 100 …" at bounding box center [799, 129] width 1496 height 26
click at [1204, 127] on td "29 days" at bounding box center [1273, 129] width 174 height 26
click at [1388, 128] on div "Download" at bounding box center [1383, 129] width 35 height 10
